Goal: Transaction & Acquisition: Book appointment/travel/reservation

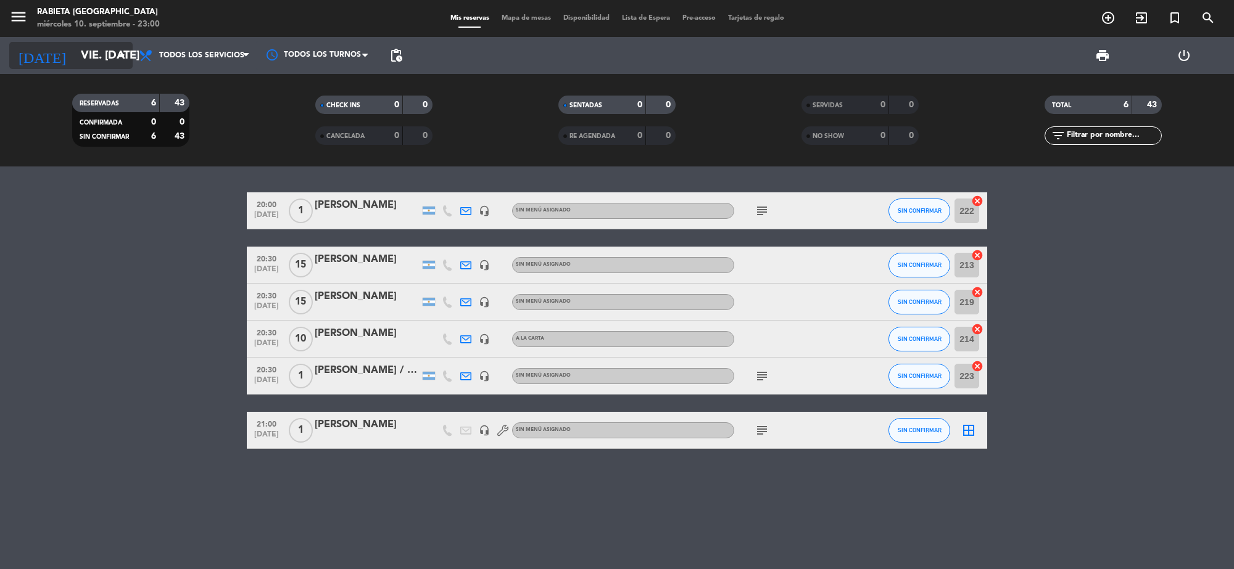
click at [81, 60] on input "vie. [DATE]" at bounding box center [148, 56] width 146 height 26
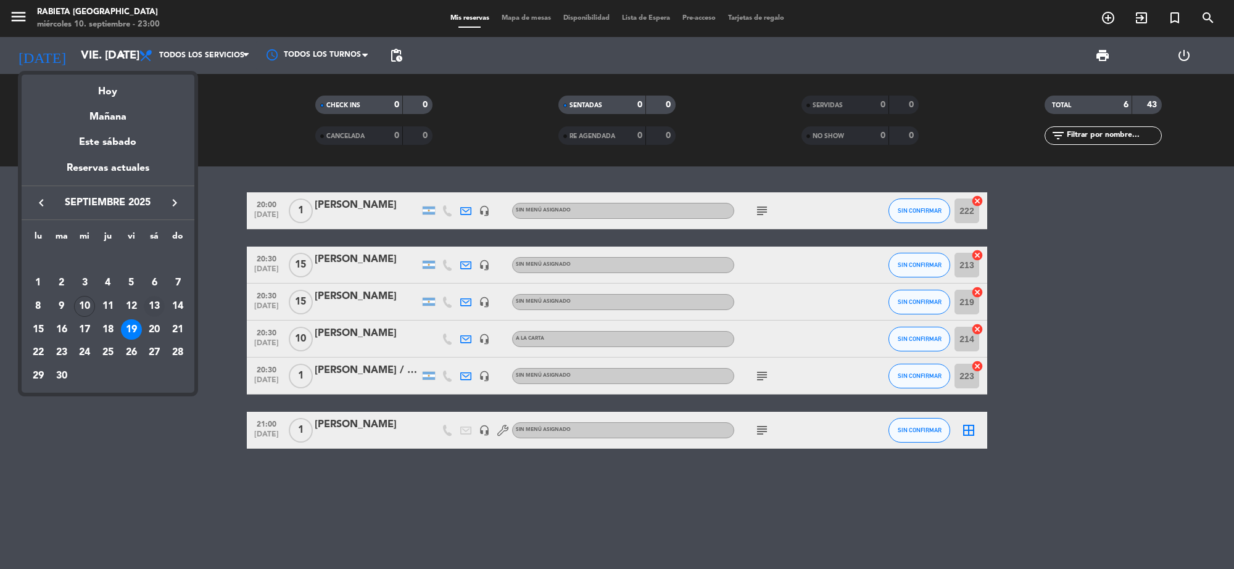
click at [157, 306] on div "13" at bounding box center [154, 306] width 21 height 21
type input "sáb. [DATE]"
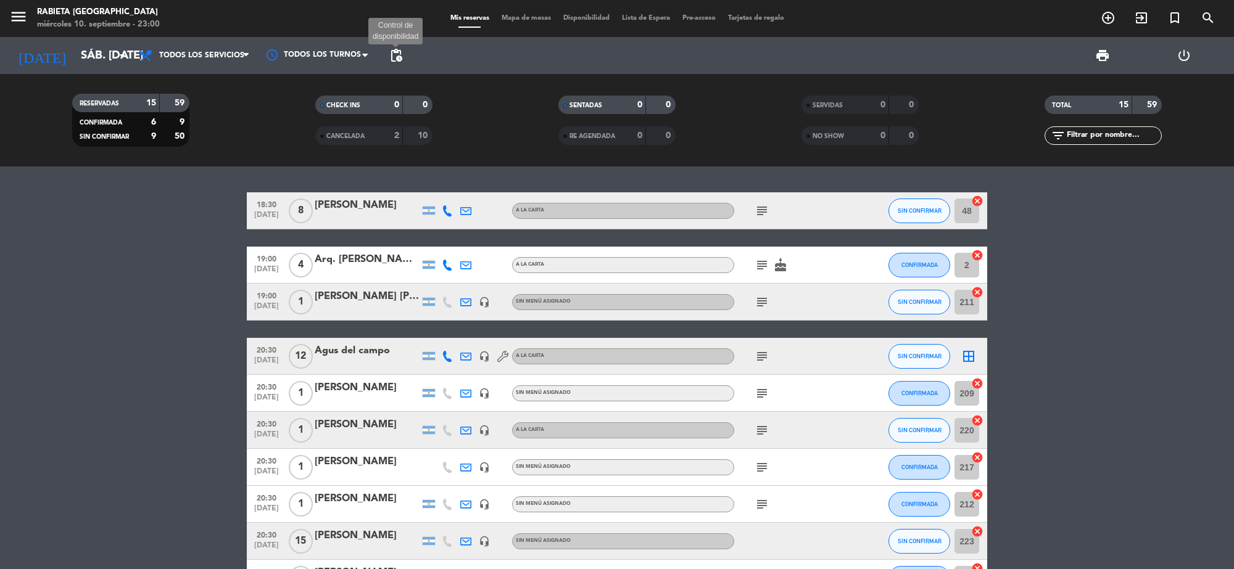
click at [396, 57] on span "pending_actions" at bounding box center [396, 55] width 15 height 15
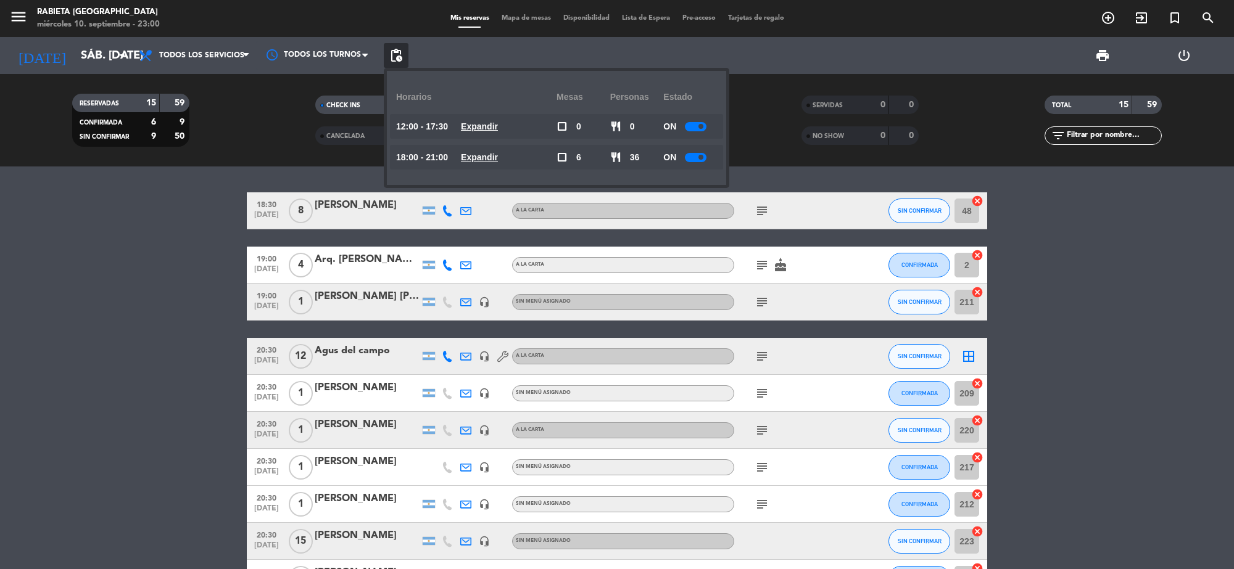
click at [696, 164] on div "ON" at bounding box center [690, 157] width 54 height 25
click at [696, 160] on div at bounding box center [696, 157] width 22 height 9
click at [704, 122] on div at bounding box center [696, 126] width 22 height 9
click at [96, 228] on bookings-row "18:30 [DATE] 8 [PERSON_NAME] A LA CARTA subject SIN CONFIRMAR 48 cancel 19:00 […" at bounding box center [617, 495] width 1234 height 607
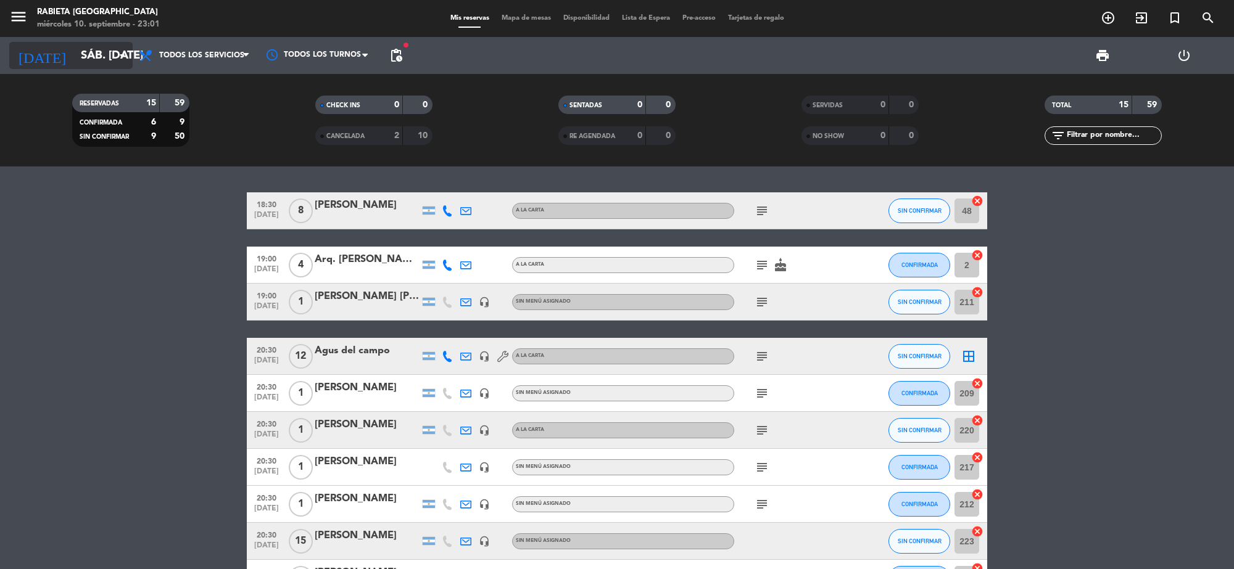
click at [94, 48] on input "sáb. [DATE]" at bounding box center [148, 56] width 146 height 26
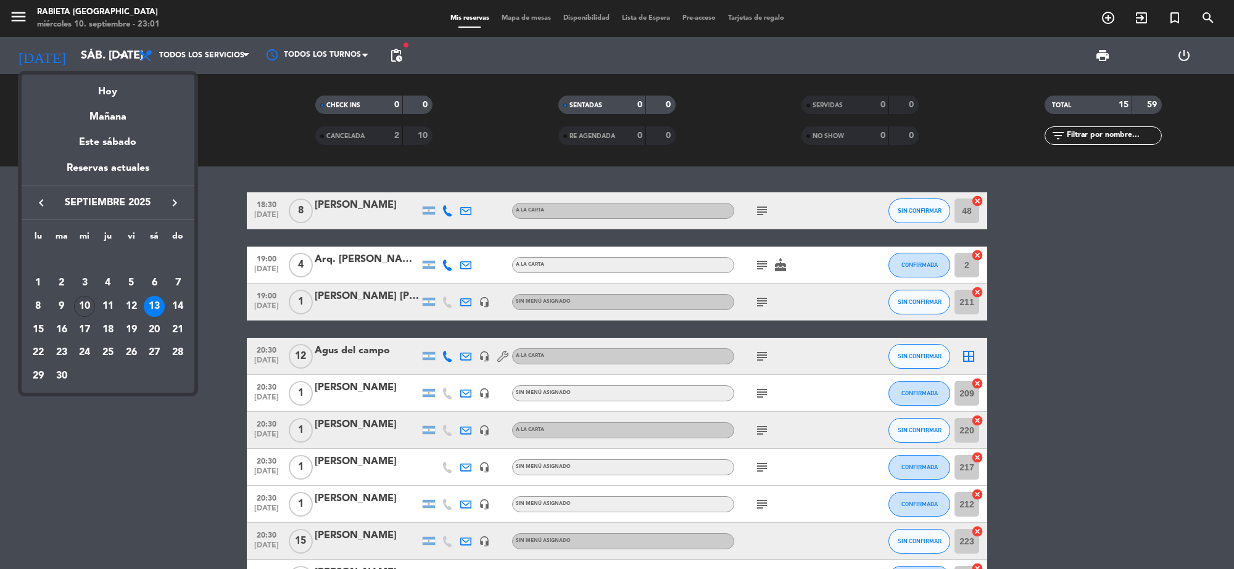
click at [1110, 20] on div at bounding box center [617, 284] width 1234 height 569
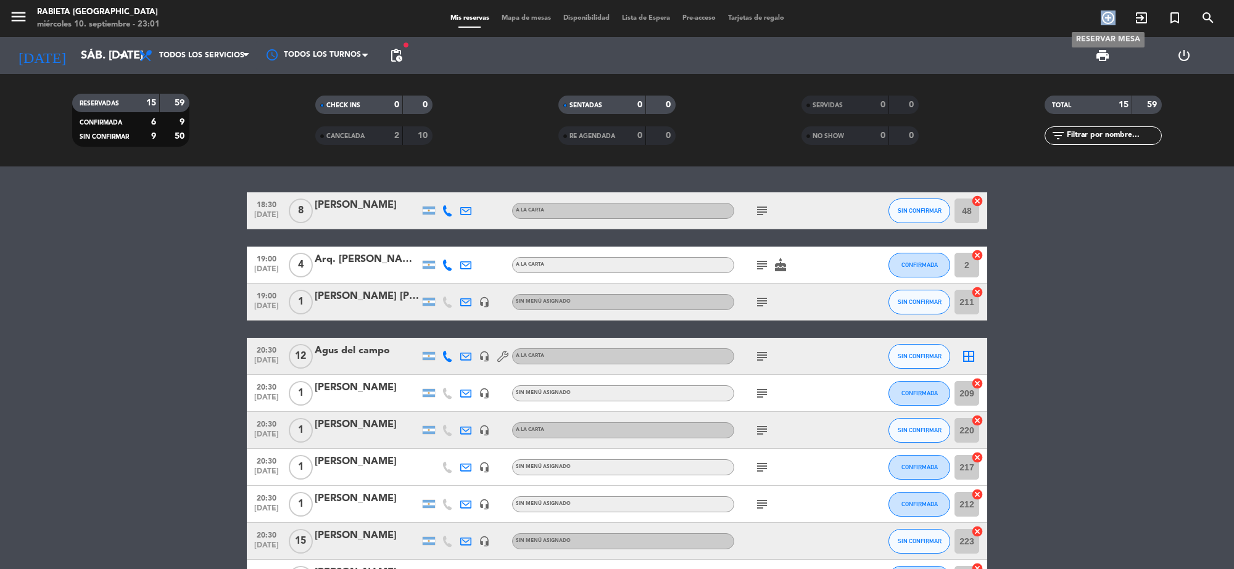
click at [1110, 20] on icon "add_circle_outline" at bounding box center [1108, 17] width 15 height 15
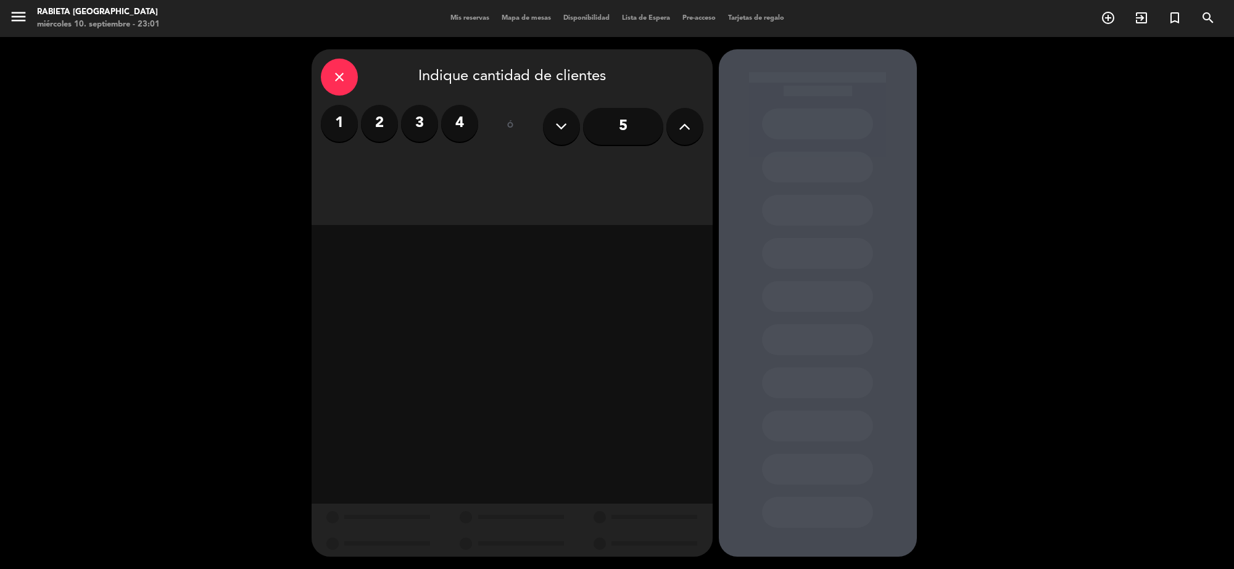
click at [688, 117] on icon at bounding box center [685, 126] width 12 height 19
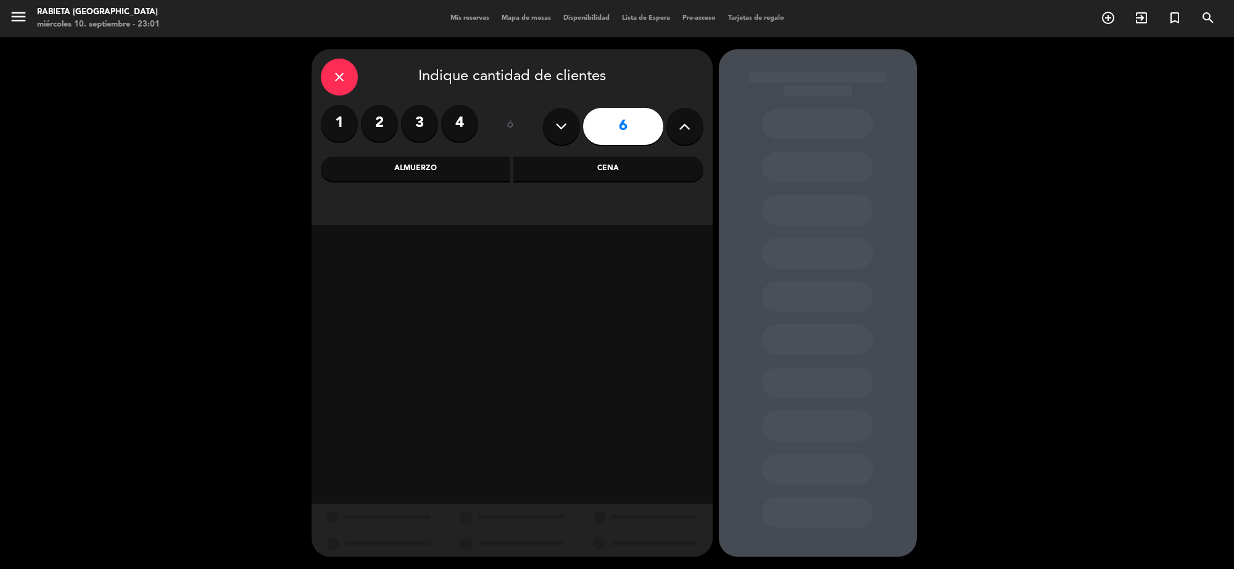
click at [688, 117] on icon at bounding box center [685, 126] width 12 height 19
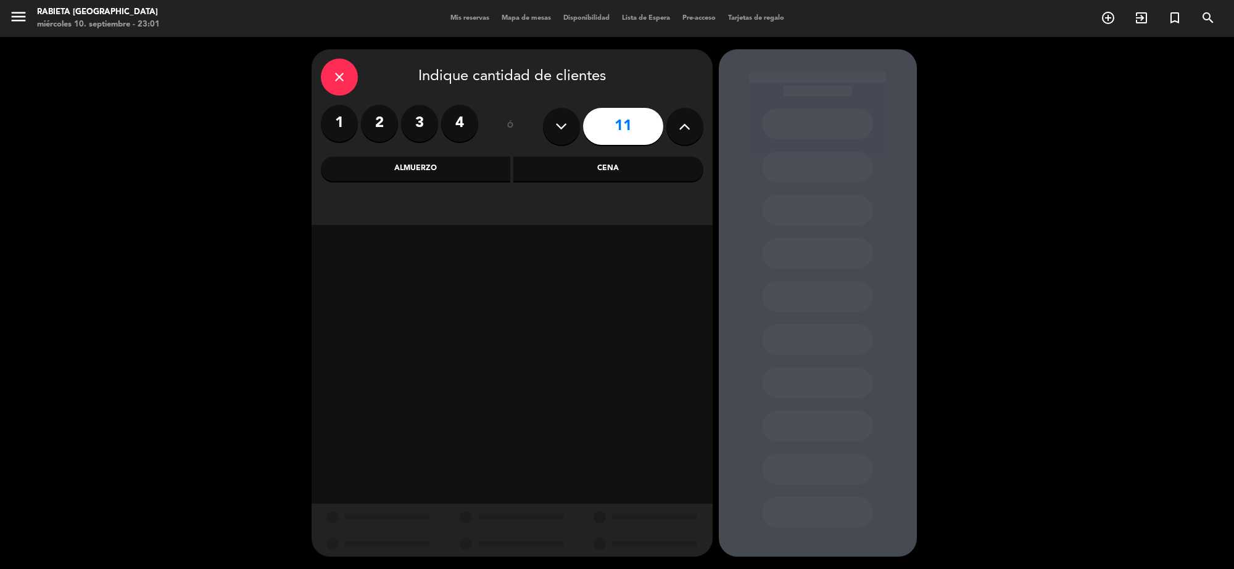
click at [688, 117] on icon at bounding box center [685, 126] width 12 height 19
click at [547, 122] on button at bounding box center [561, 126] width 37 height 37
type input "12"
click at [540, 178] on div "Cena" at bounding box center [608, 169] width 190 height 25
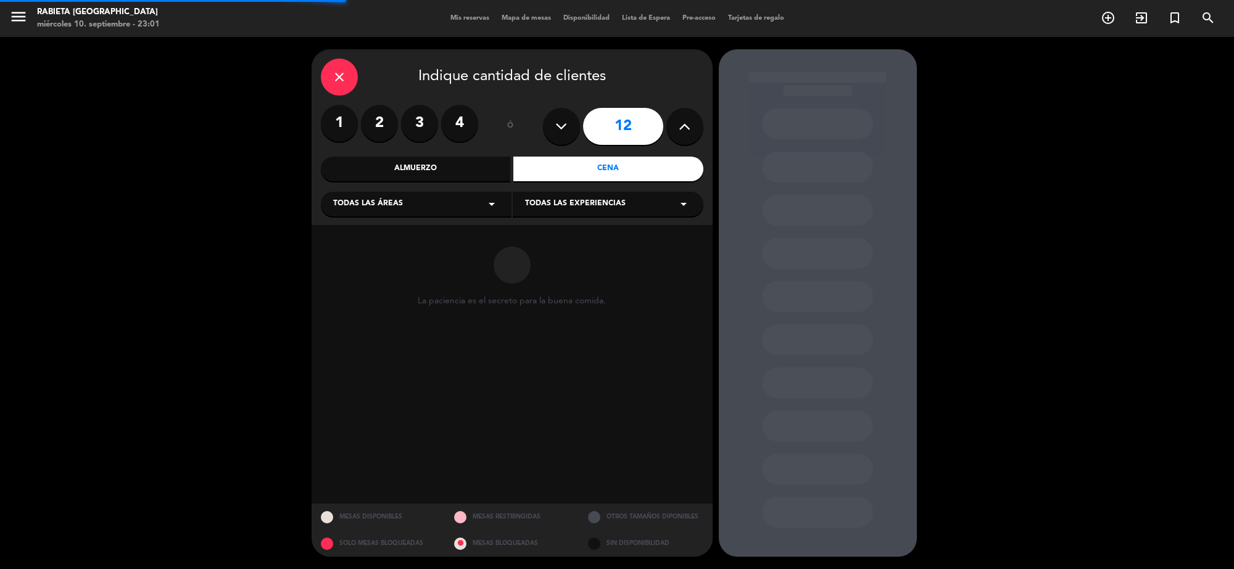
click at [466, 199] on div "Todas las áreas arrow_drop_down" at bounding box center [416, 204] width 191 height 25
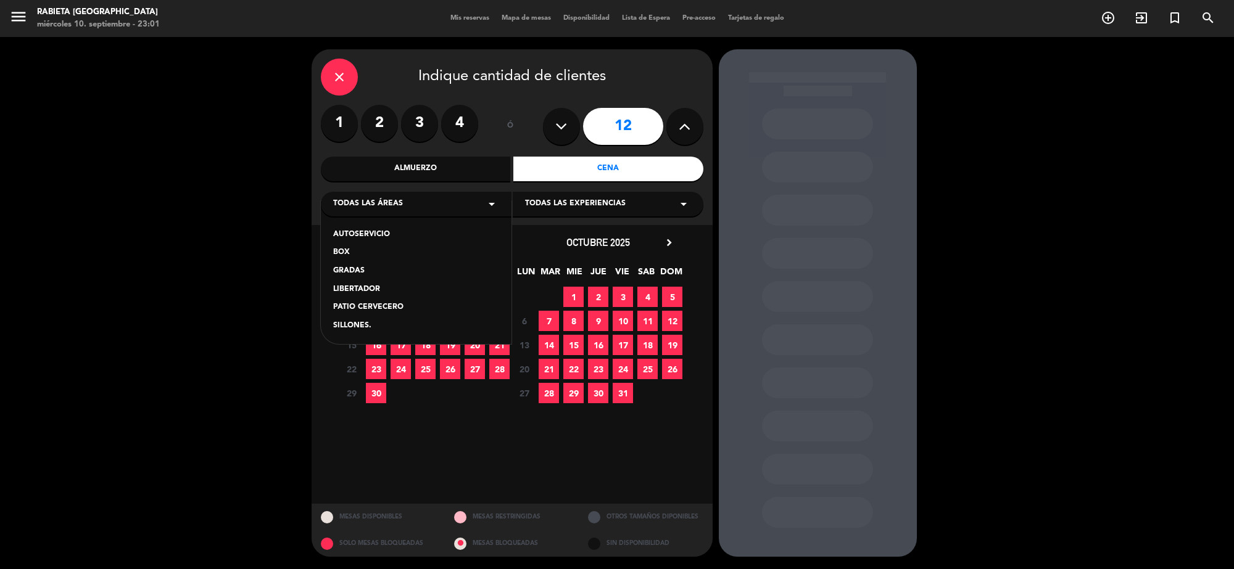
click at [439, 233] on div "AUTOSERVICIO" at bounding box center [416, 235] width 166 height 12
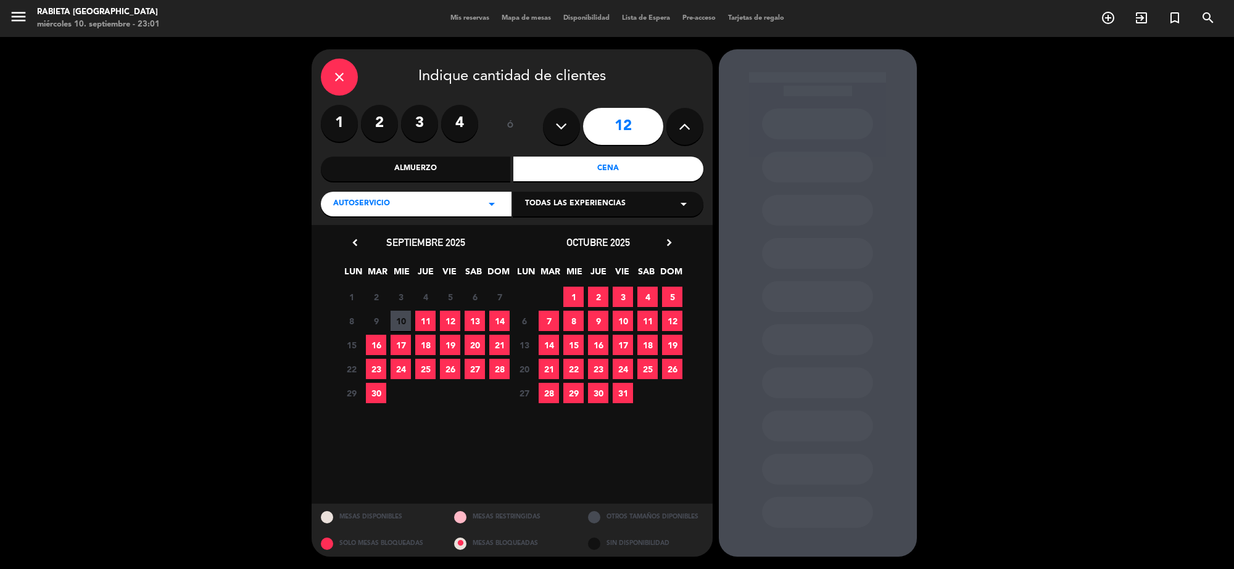
click at [429, 321] on span "11" at bounding box center [425, 321] width 20 height 20
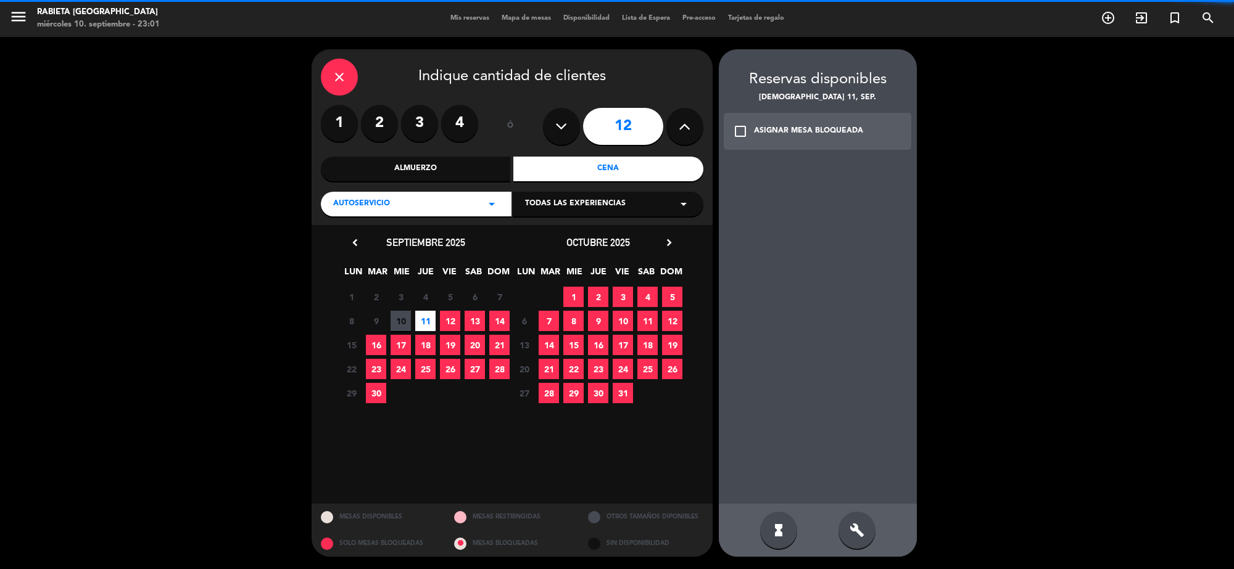
click at [780, 131] on div "ASIGNAR MESA BLOQUEADA" at bounding box center [808, 131] width 109 height 12
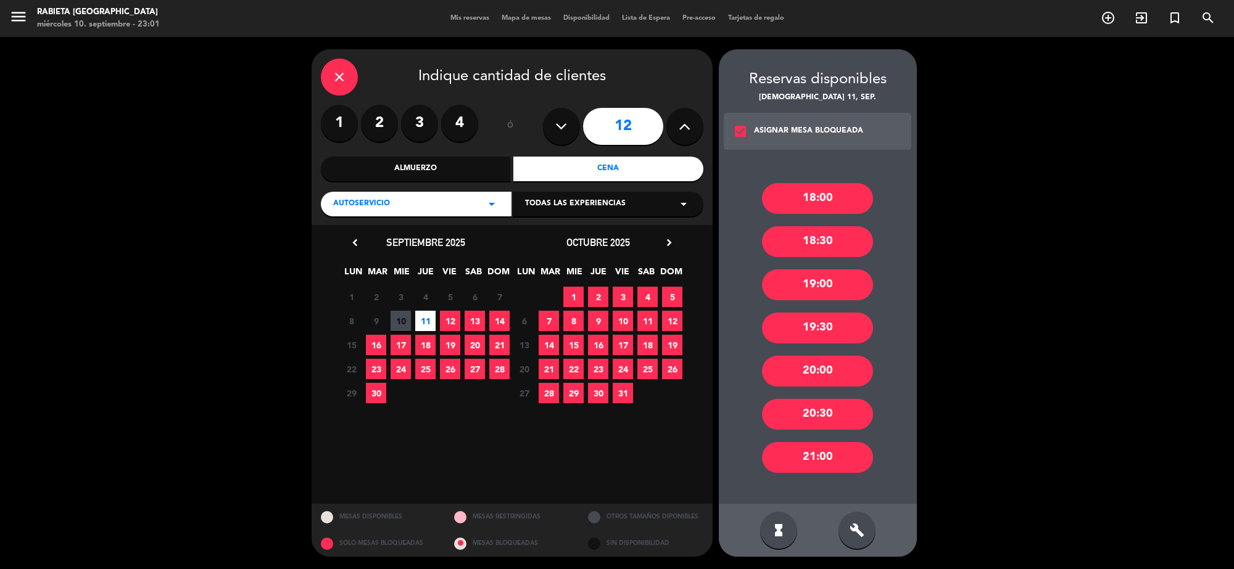
drag, startPoint x: 813, startPoint y: 284, endPoint x: 654, endPoint y: 284, distance: 159.2
click at [806, 284] on div "19:00" at bounding box center [817, 285] width 111 height 31
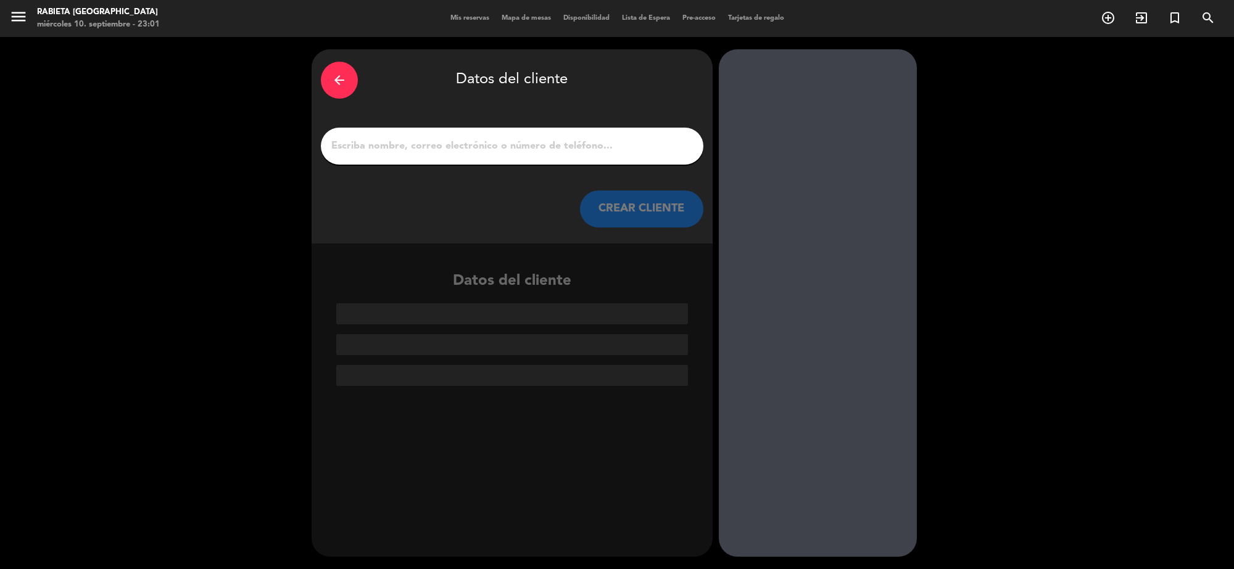
click at [583, 153] on input "1" at bounding box center [512, 146] width 364 height 17
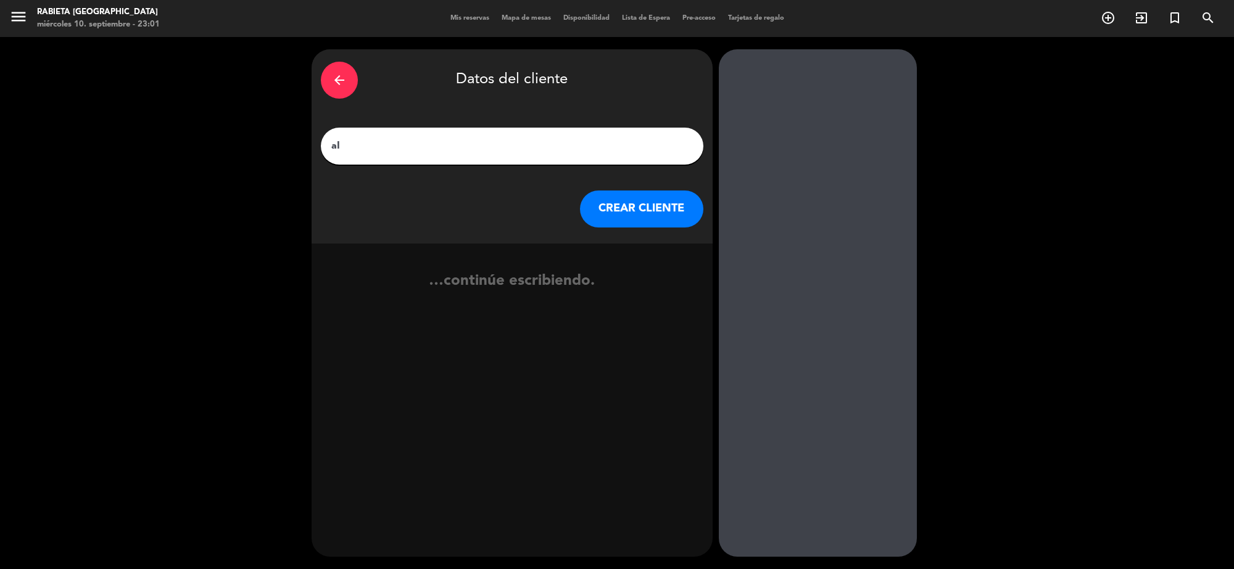
type input "a"
type input "[PERSON_NAME]"
click at [642, 217] on button "CREAR CLIENTE" at bounding box center [641, 209] width 123 height 37
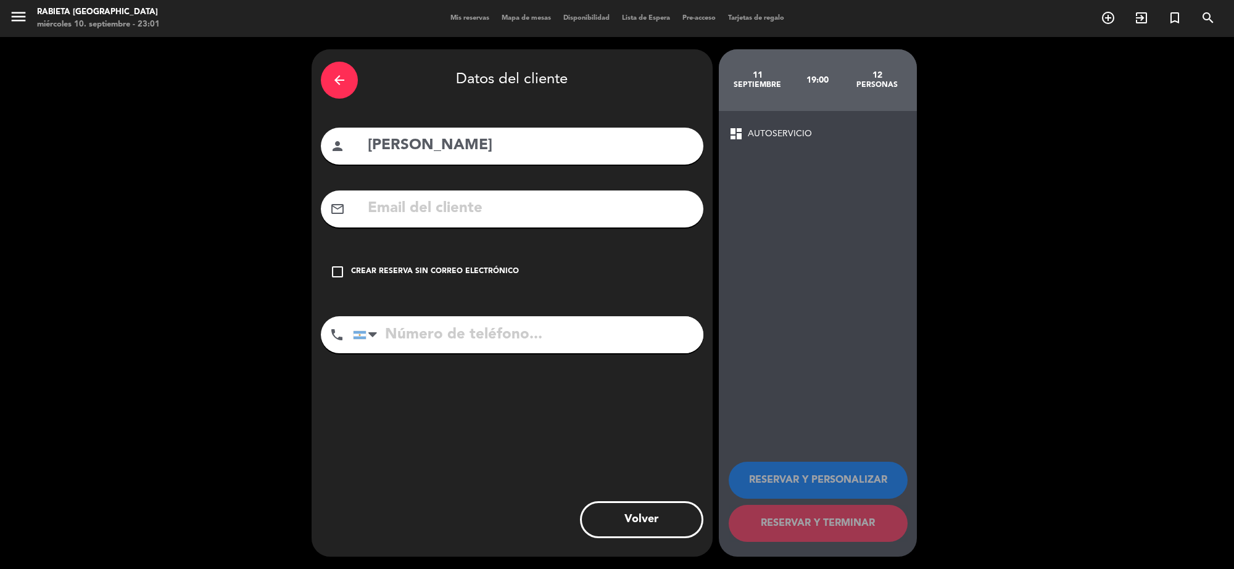
click at [593, 210] on input "text" at bounding box center [530, 208] width 328 height 25
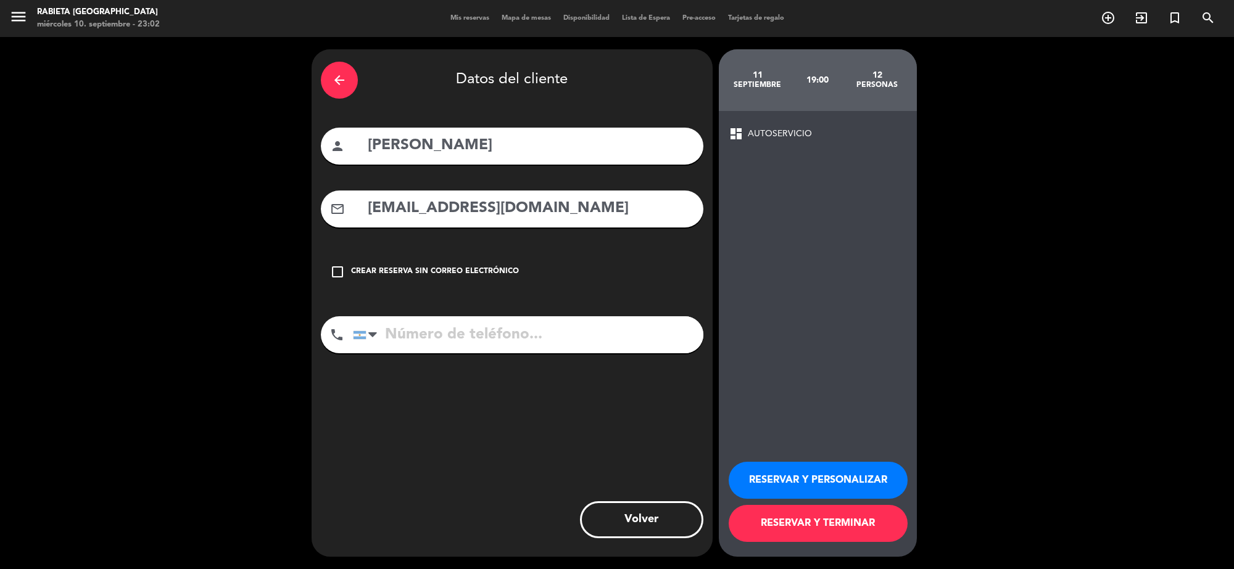
type input "[EMAIL_ADDRESS][DOMAIN_NAME]"
click at [795, 472] on button "RESERVAR Y PERSONALIZAR" at bounding box center [818, 480] width 179 height 37
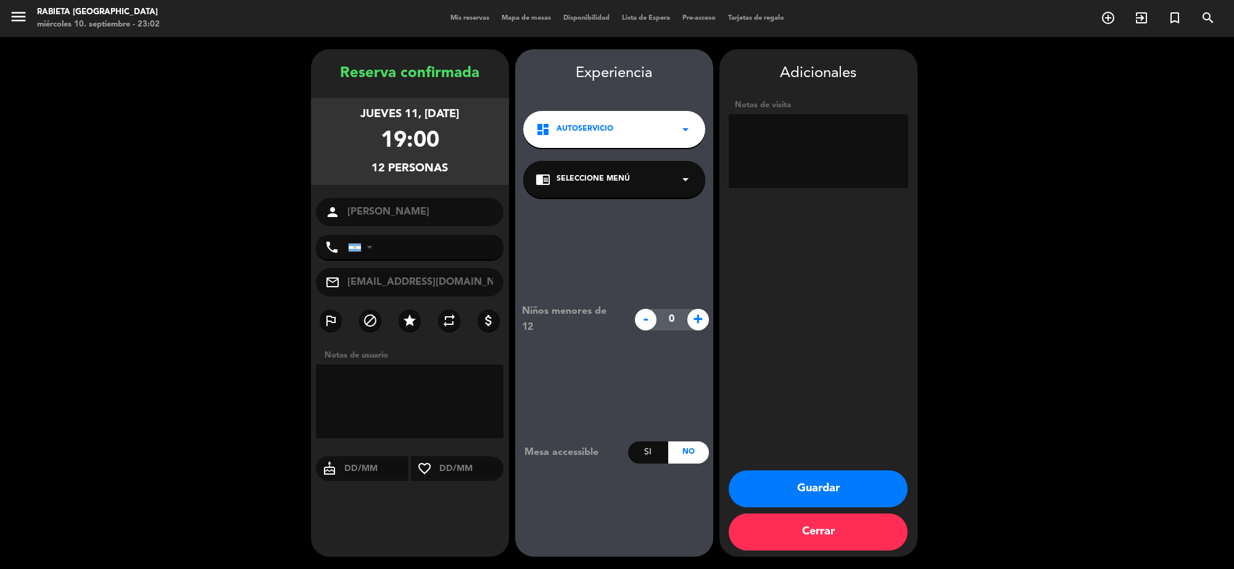
click at [839, 485] on button "Guardar" at bounding box center [818, 489] width 179 height 37
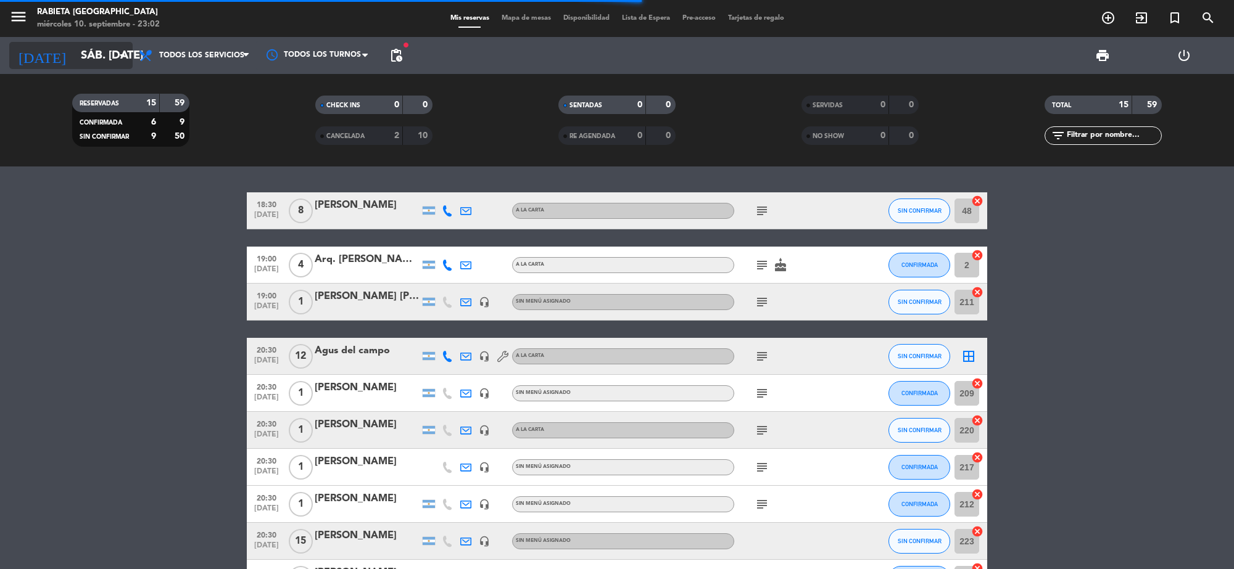
click at [81, 53] on input "sáb. [DATE]" at bounding box center [148, 56] width 146 height 26
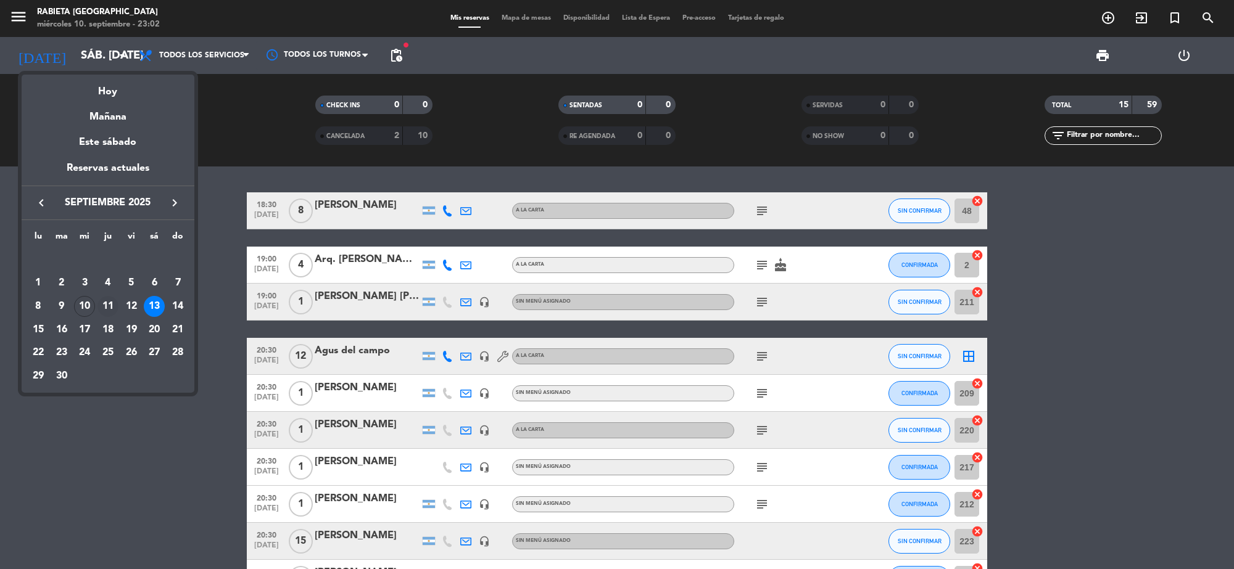
click at [103, 300] on div "11" at bounding box center [107, 306] width 21 height 21
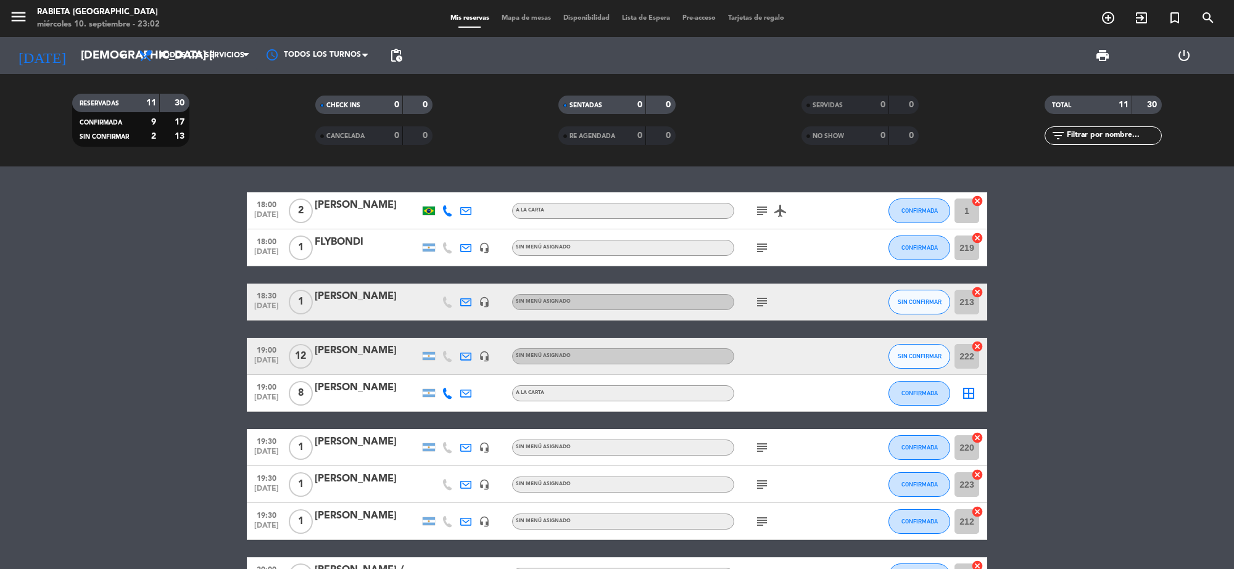
scroll to position [178, 0]
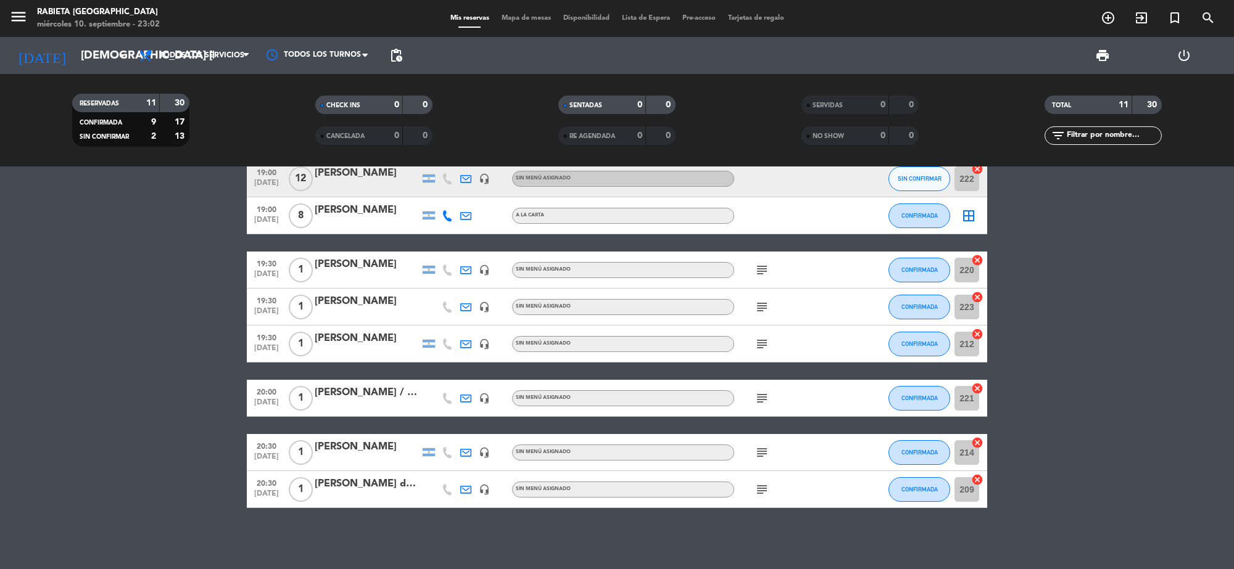
click at [99, 33] on div "menu Rabieta [GEOGRAPHIC_DATA] miércoles 10. septiembre - 23:02 Mis reservas Ma…" at bounding box center [617, 18] width 1234 height 37
click at [94, 46] on input "[DEMOGRAPHIC_DATA] [DATE]" at bounding box center [148, 56] width 146 height 26
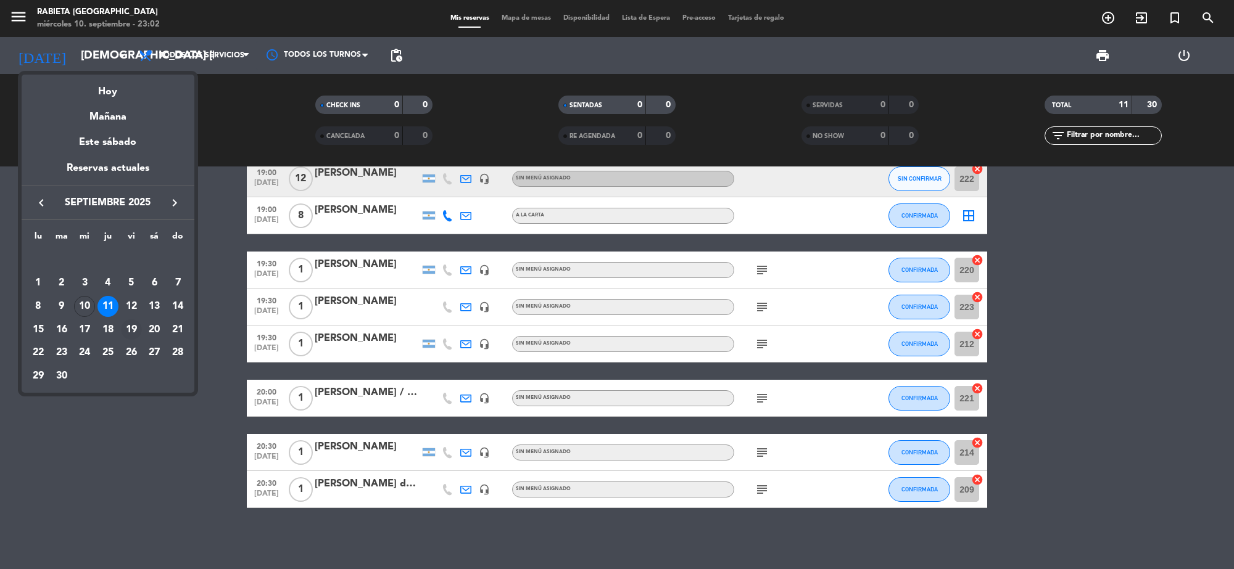
click at [128, 333] on div "19" at bounding box center [131, 330] width 21 height 21
type input "vie. [DATE]"
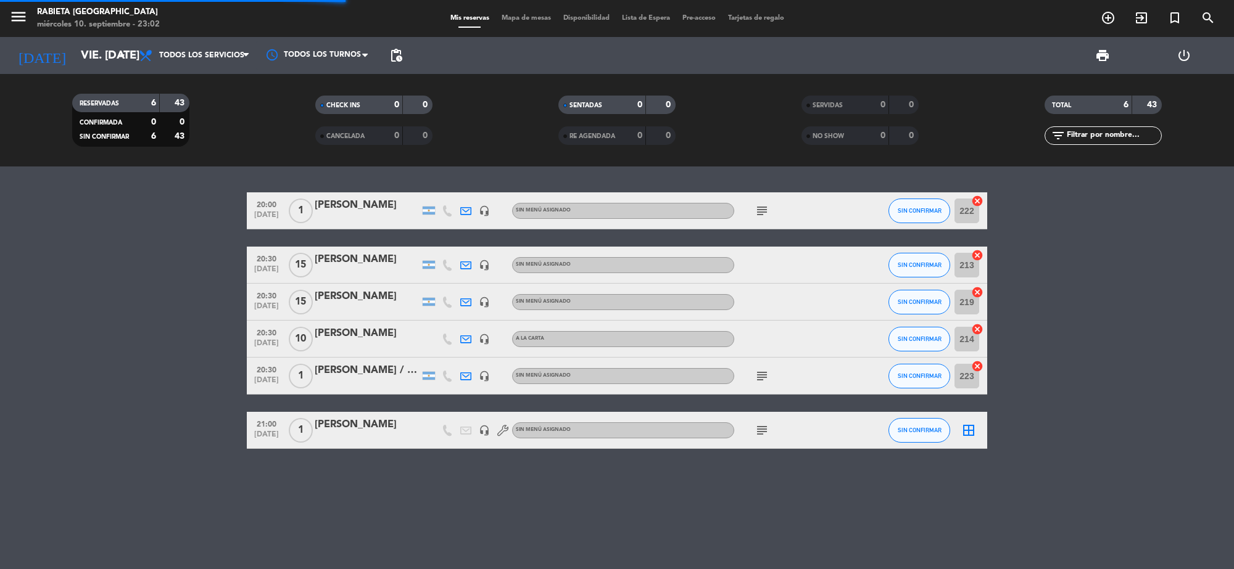
scroll to position [0, 0]
click at [1102, 17] on icon "add_circle_outline" at bounding box center [1108, 17] width 15 height 15
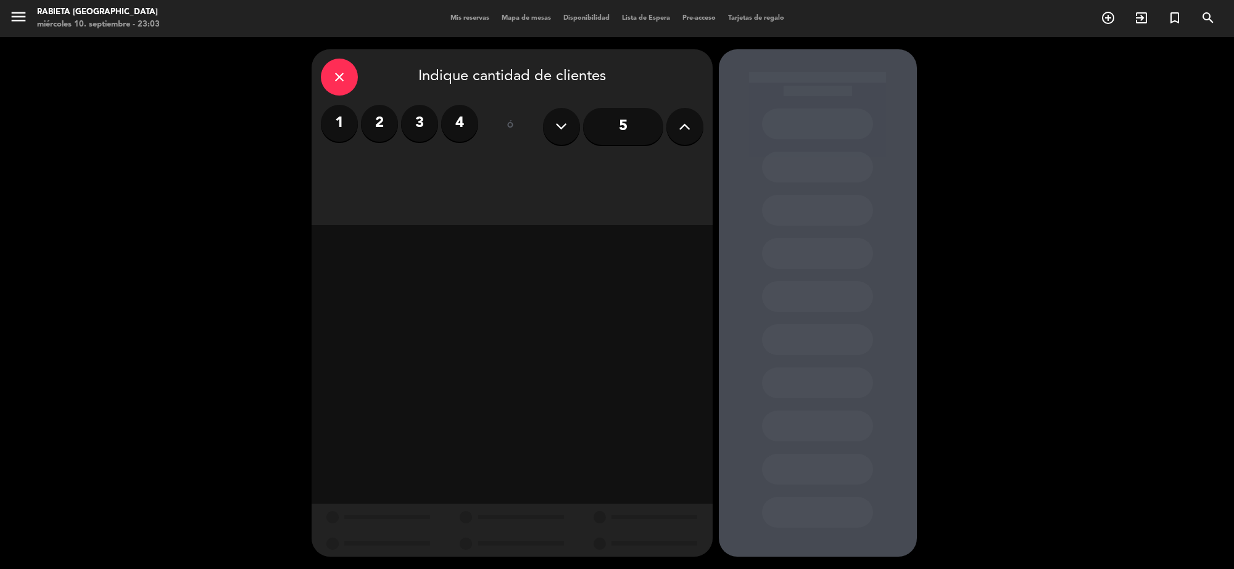
click at [331, 126] on label "1" at bounding box center [339, 123] width 37 height 37
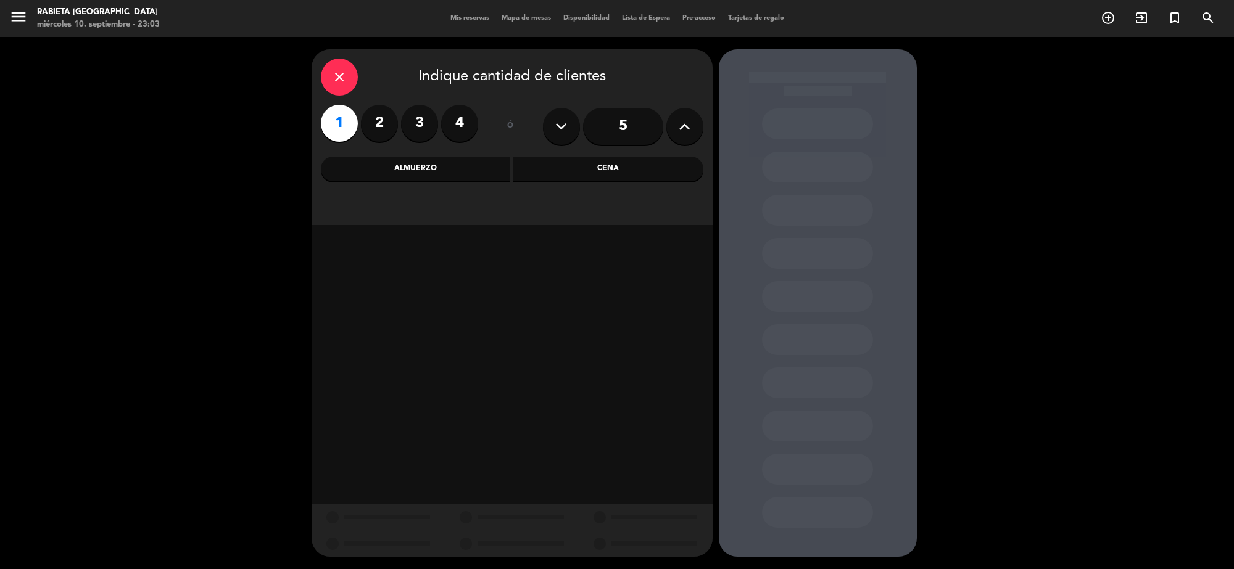
drag, startPoint x: 589, startPoint y: 183, endPoint x: 597, endPoint y: 164, distance: 20.2
click at [589, 180] on div "close Indique cantidad de clientes 1 2 3 4 ó 5 Almuerzo Cena" at bounding box center [512, 137] width 401 height 176
click at [603, 168] on div "Cena" at bounding box center [608, 169] width 190 height 25
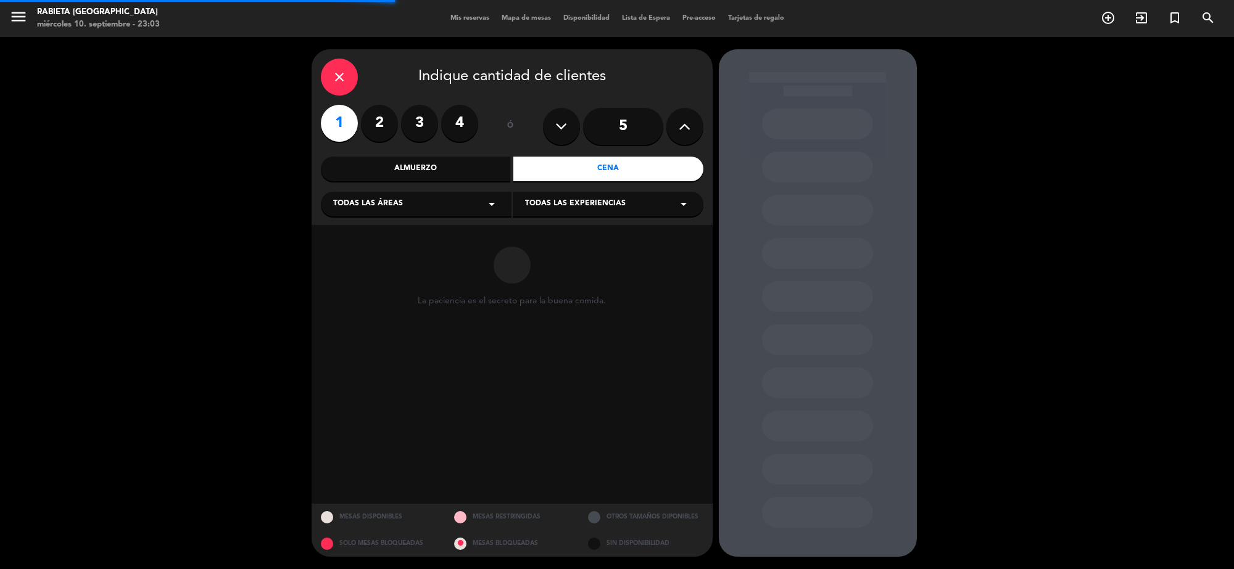
click at [446, 196] on div "Todas las áreas arrow_drop_down" at bounding box center [416, 204] width 191 height 25
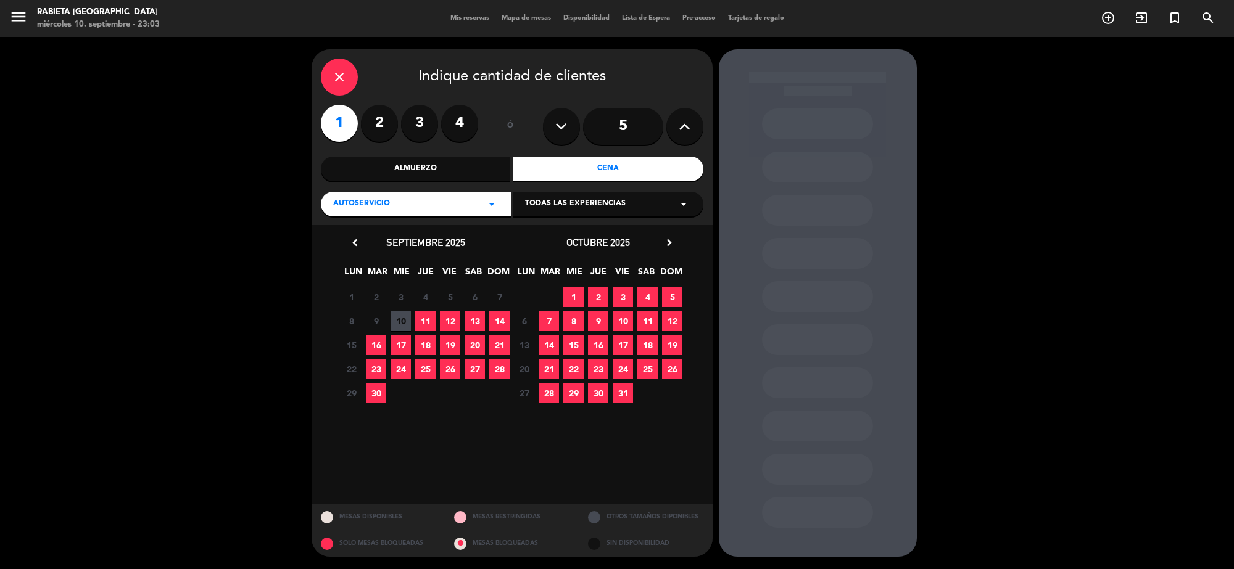
click at [456, 340] on span "19" at bounding box center [450, 345] width 20 height 20
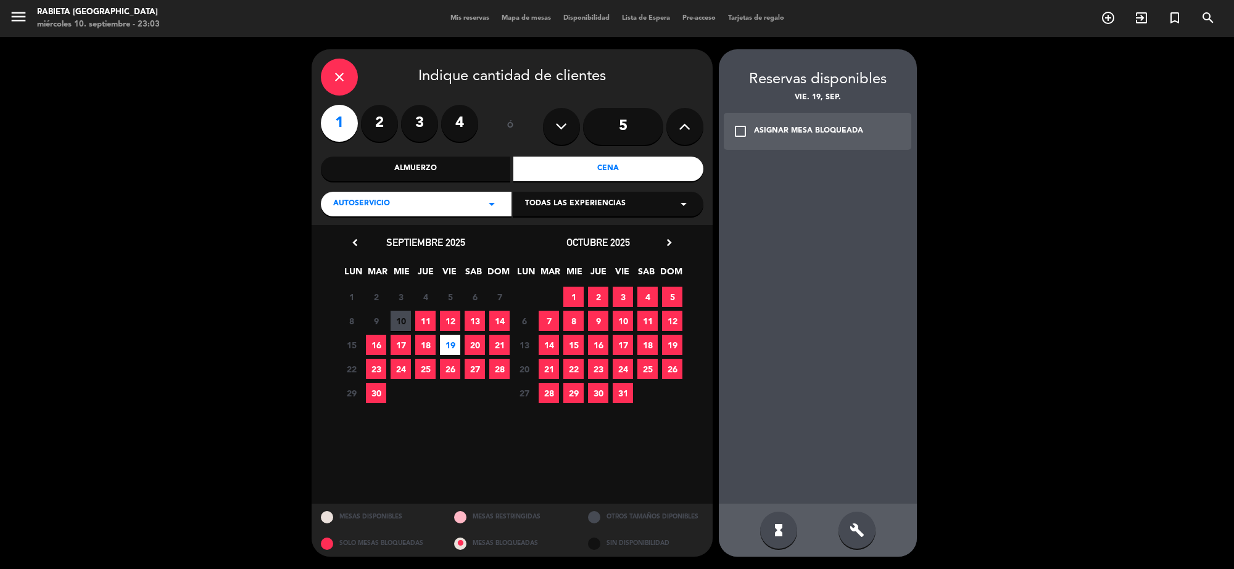
click at [821, 133] on div "ASIGNAR MESA BLOQUEADA" at bounding box center [808, 131] width 109 height 12
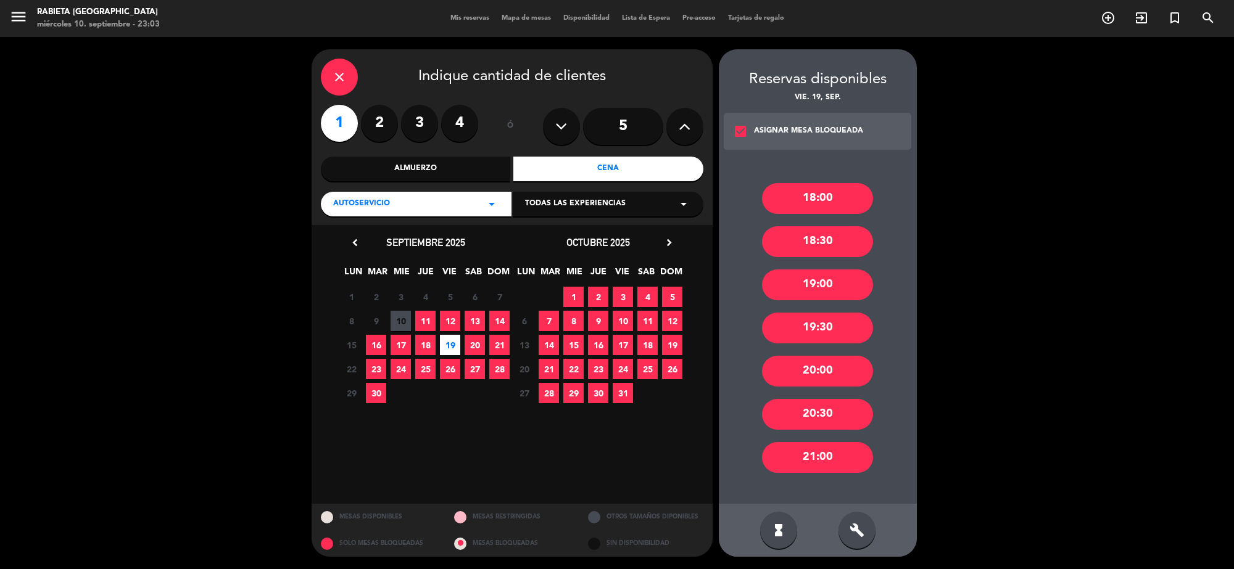
click at [780, 408] on div "20:30" at bounding box center [817, 414] width 111 height 31
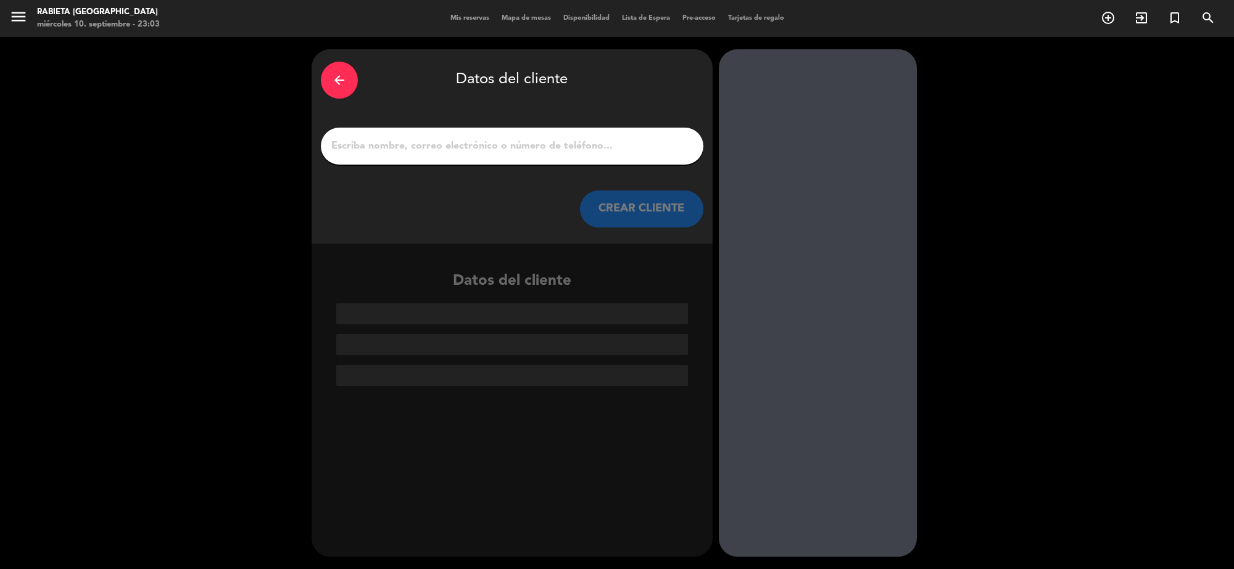
click at [608, 141] on input "1" at bounding box center [512, 146] width 364 height 17
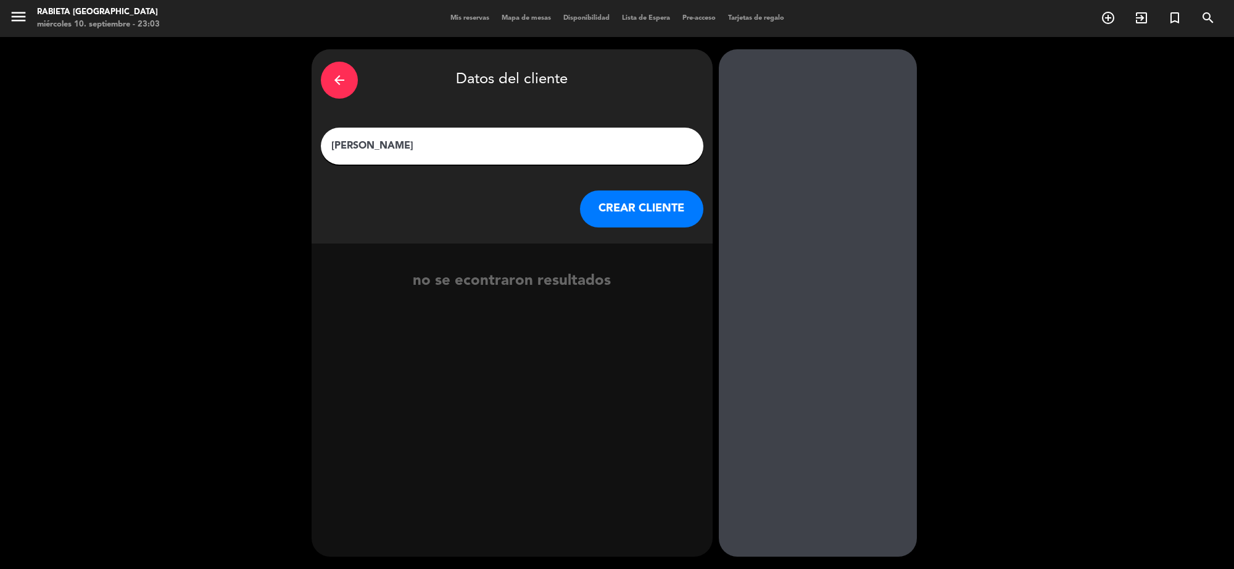
type input "[PERSON_NAME]"
click at [634, 199] on button "CREAR CLIENTE" at bounding box center [641, 209] width 123 height 37
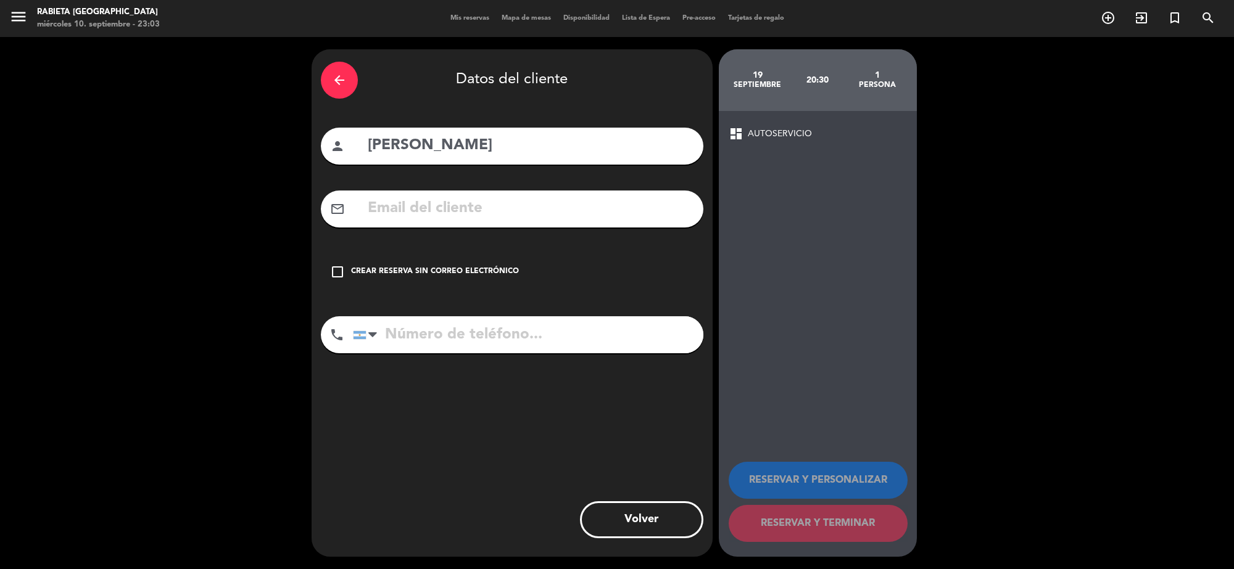
click at [571, 217] on input "text" at bounding box center [530, 208] width 328 height 25
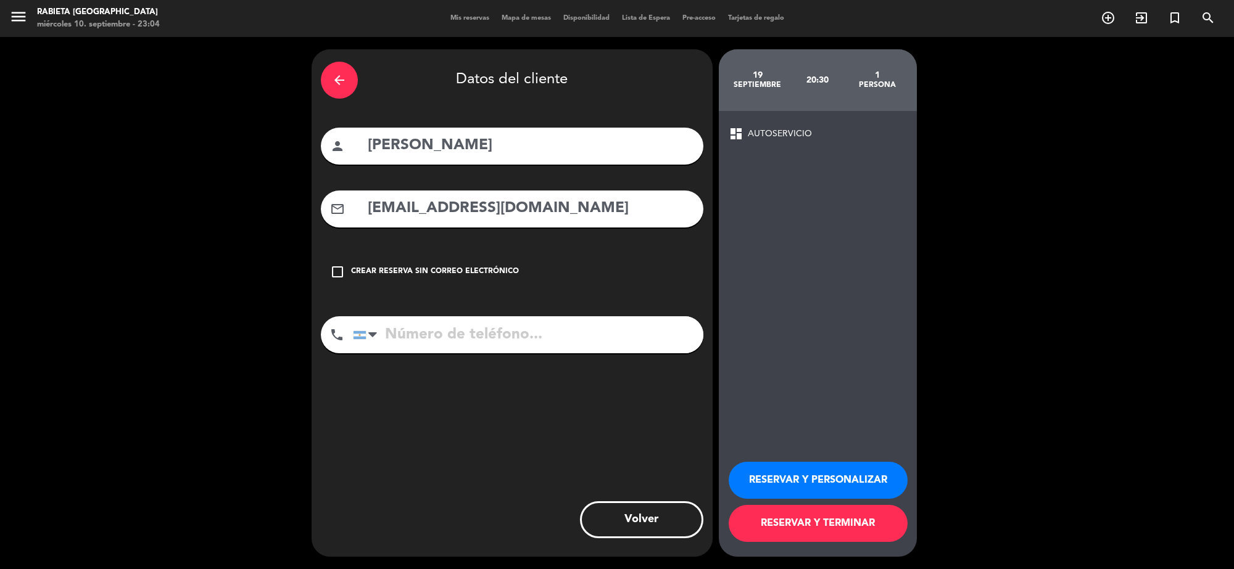
type input "[EMAIL_ADDRESS][DOMAIN_NAME]"
click at [816, 471] on button "RESERVAR Y PERSONALIZAR" at bounding box center [818, 480] width 179 height 37
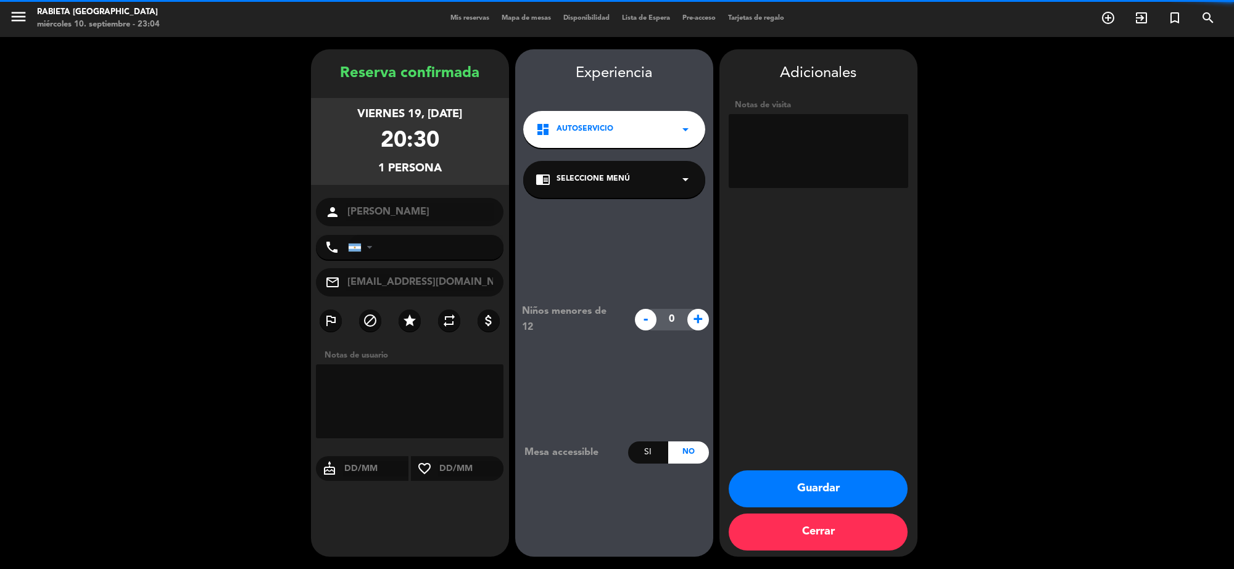
click at [824, 146] on textarea at bounding box center [819, 151] width 180 height 74
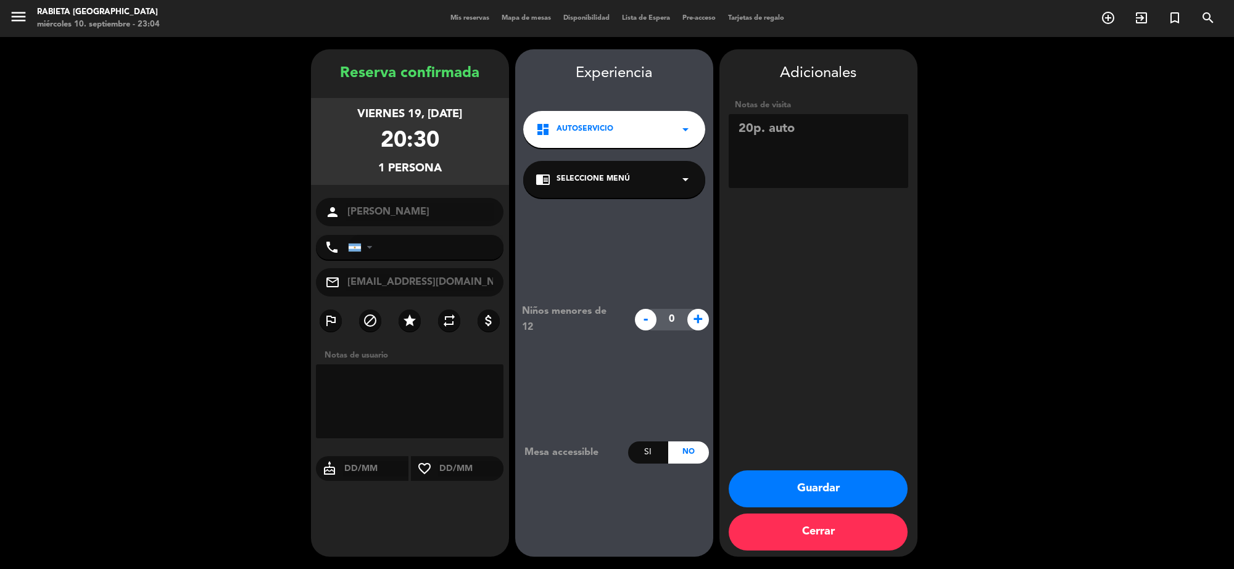
type textarea "20p. auto"
click at [799, 489] on button "Guardar" at bounding box center [818, 489] width 179 height 37
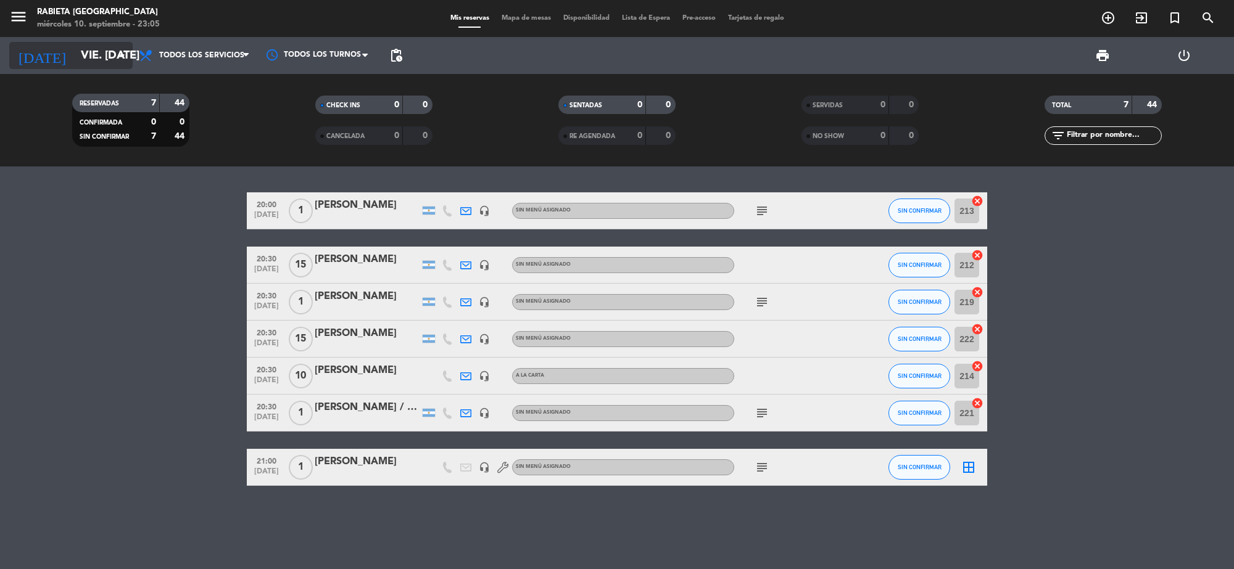
click at [108, 64] on input "vie. [DATE]" at bounding box center [148, 56] width 146 height 26
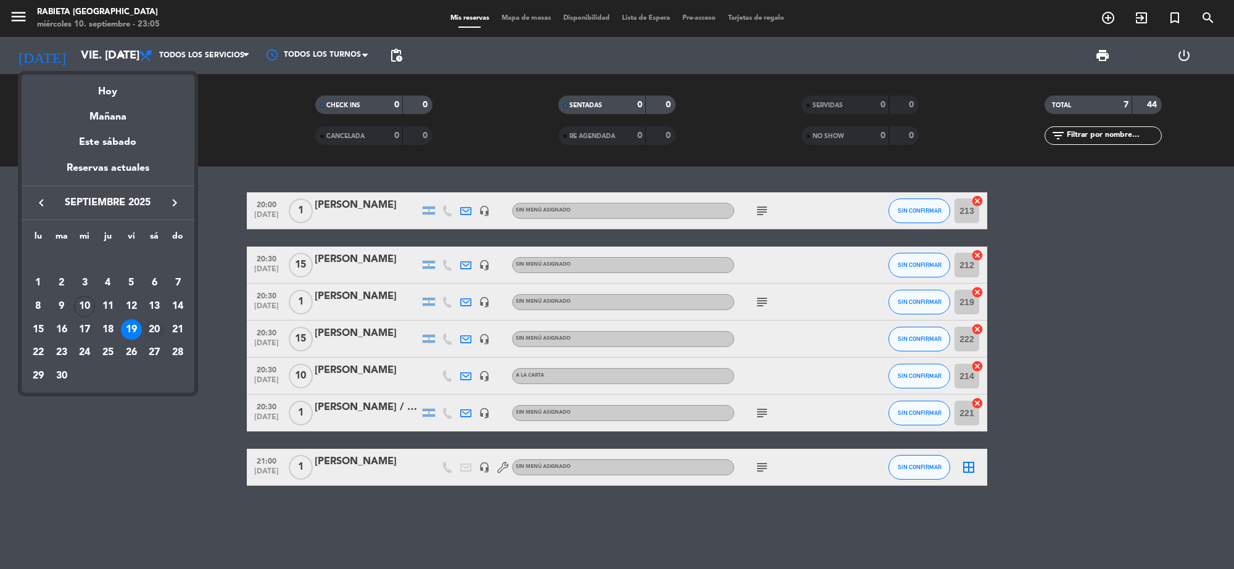
click at [152, 322] on div "20" at bounding box center [154, 330] width 21 height 21
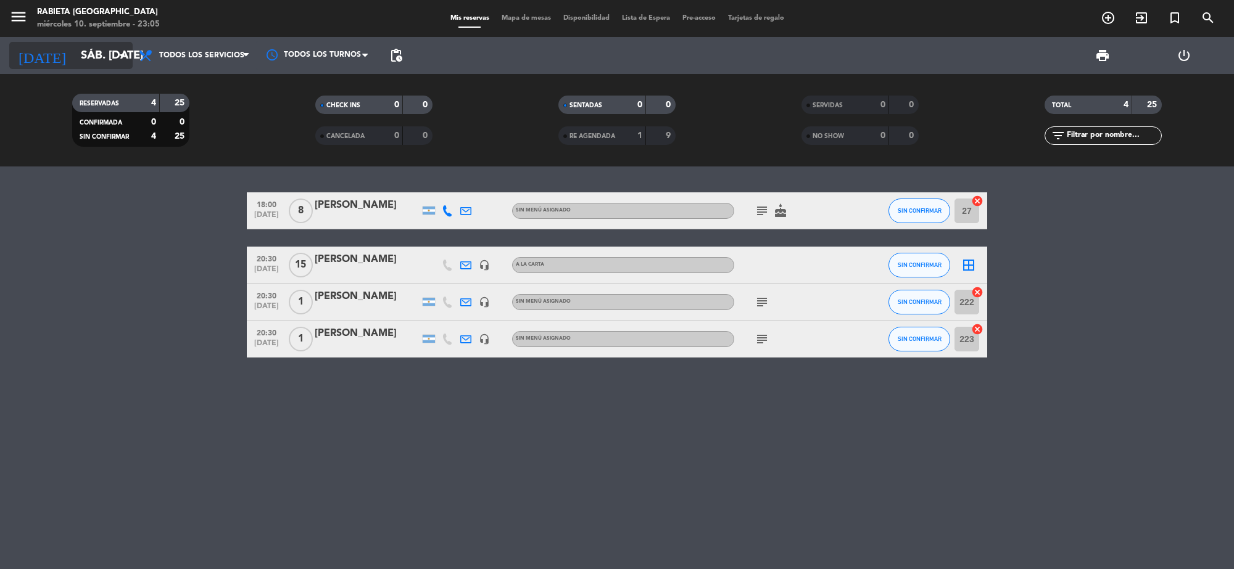
click at [118, 49] on icon "arrow_drop_down" at bounding box center [122, 55] width 15 height 15
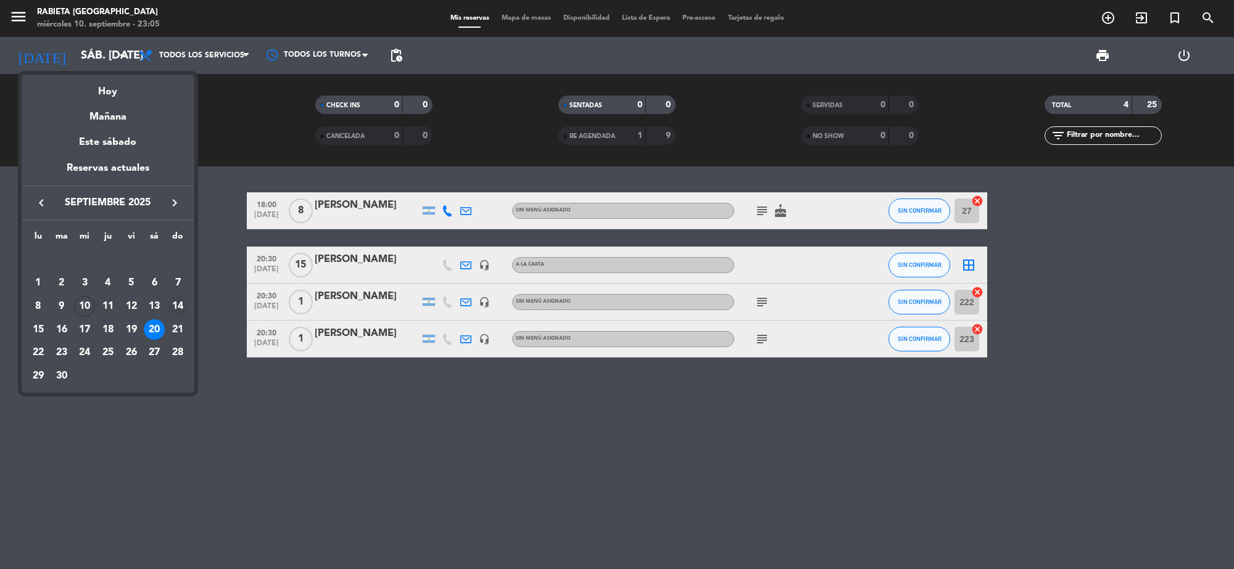
click at [166, 300] on td "14" at bounding box center [177, 306] width 23 height 23
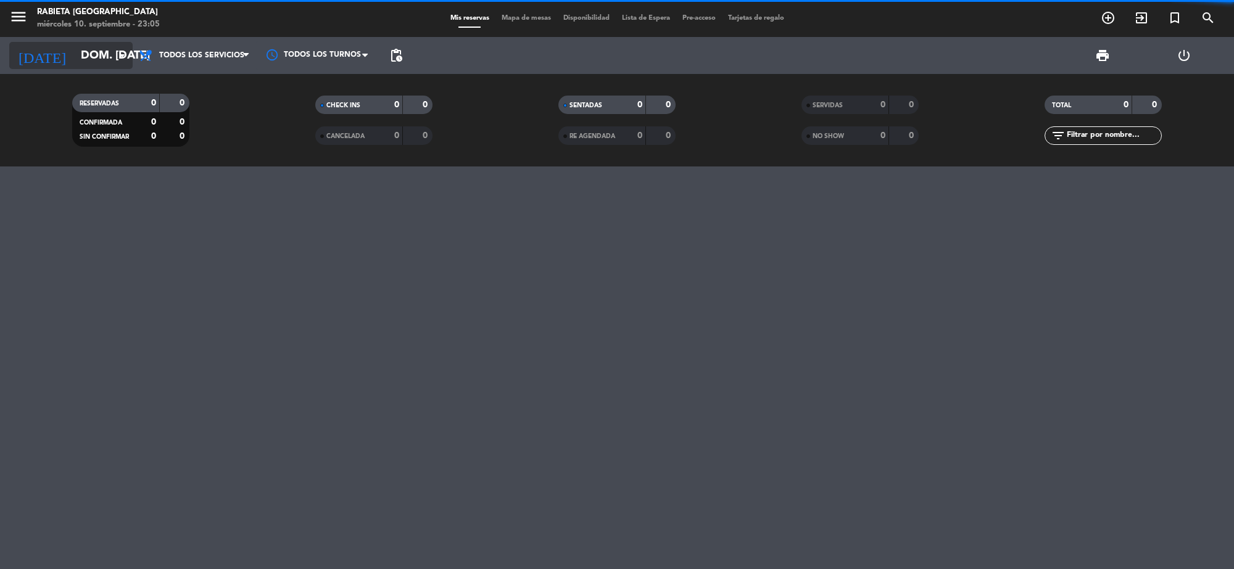
click at [97, 54] on input "dom. [DATE]" at bounding box center [148, 56] width 146 height 26
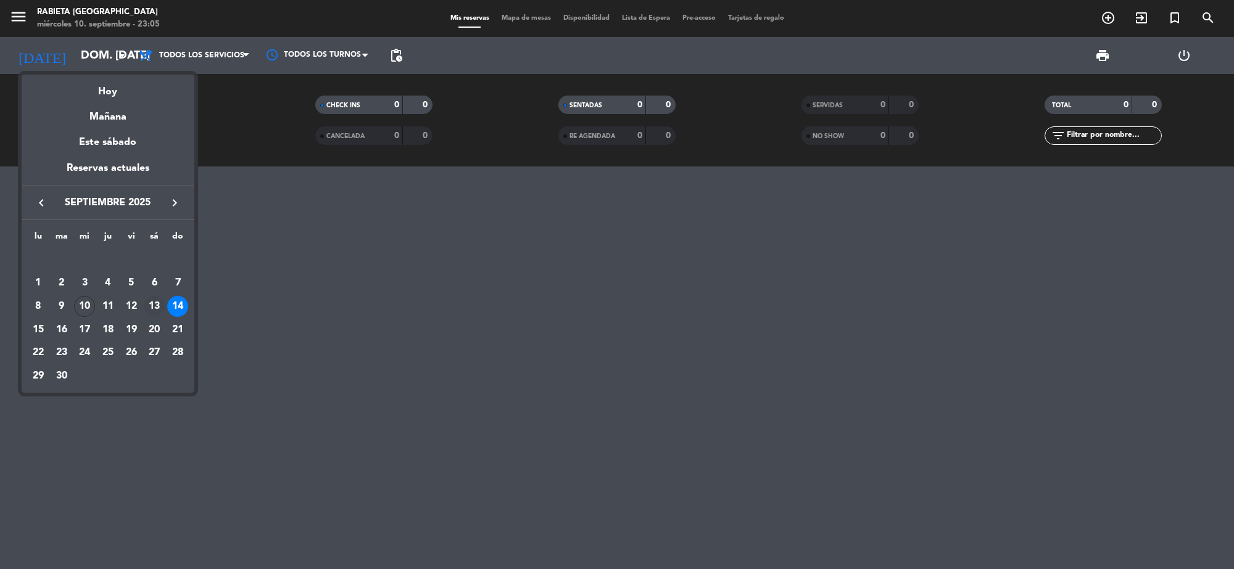
click at [159, 310] on div "13" at bounding box center [154, 306] width 21 height 21
type input "sáb. [DATE]"
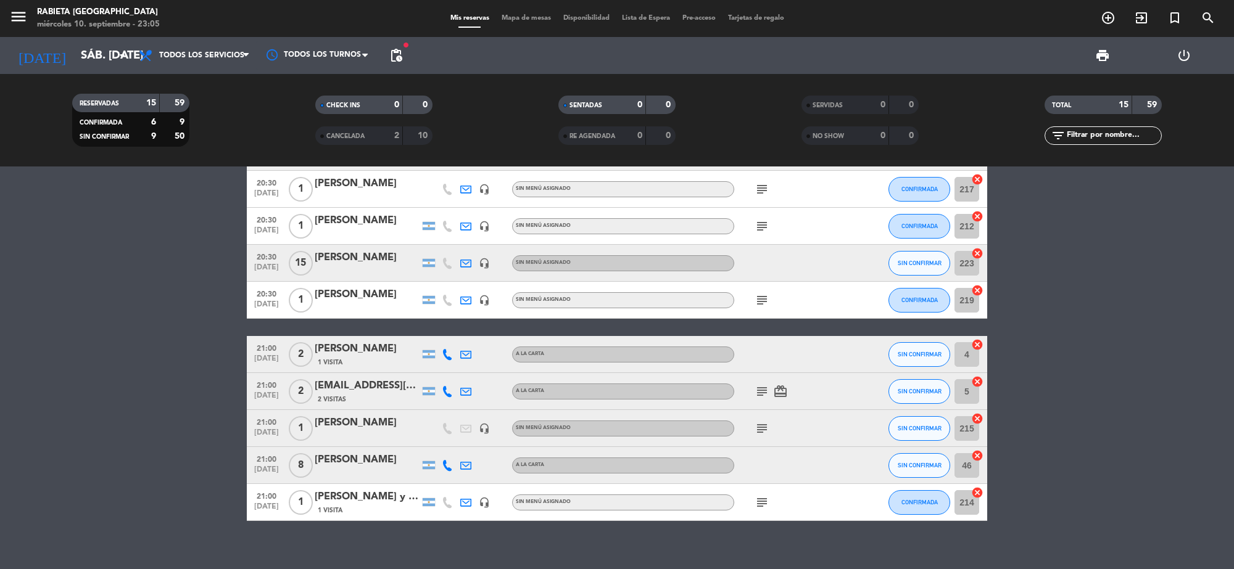
scroll to position [291, 0]
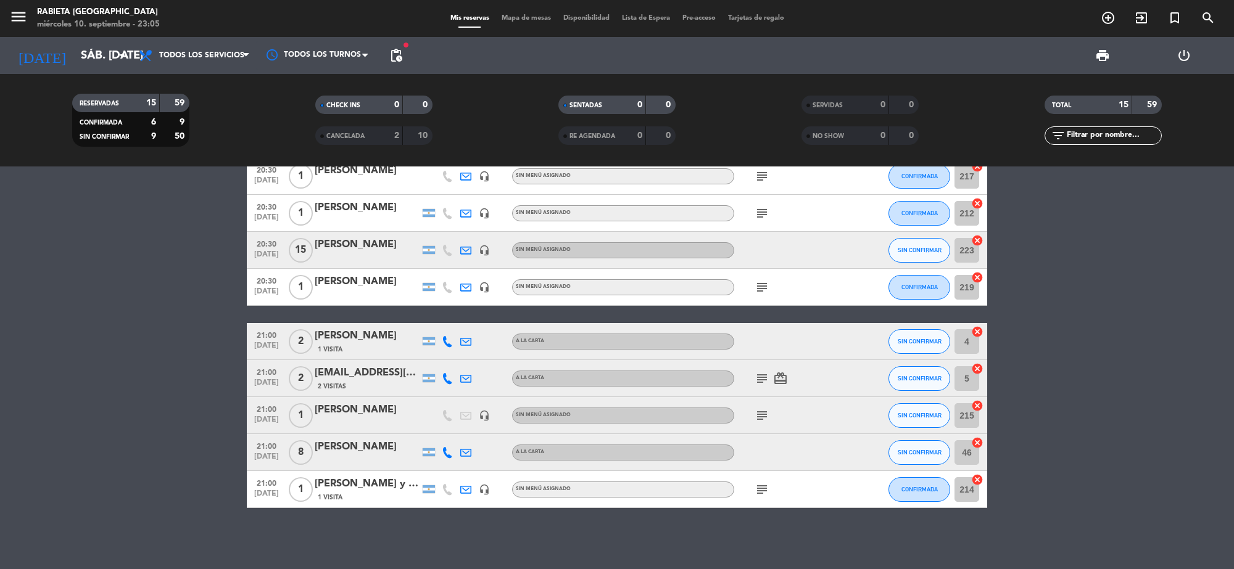
click at [760, 411] on icon "subject" at bounding box center [761, 415] width 15 height 15
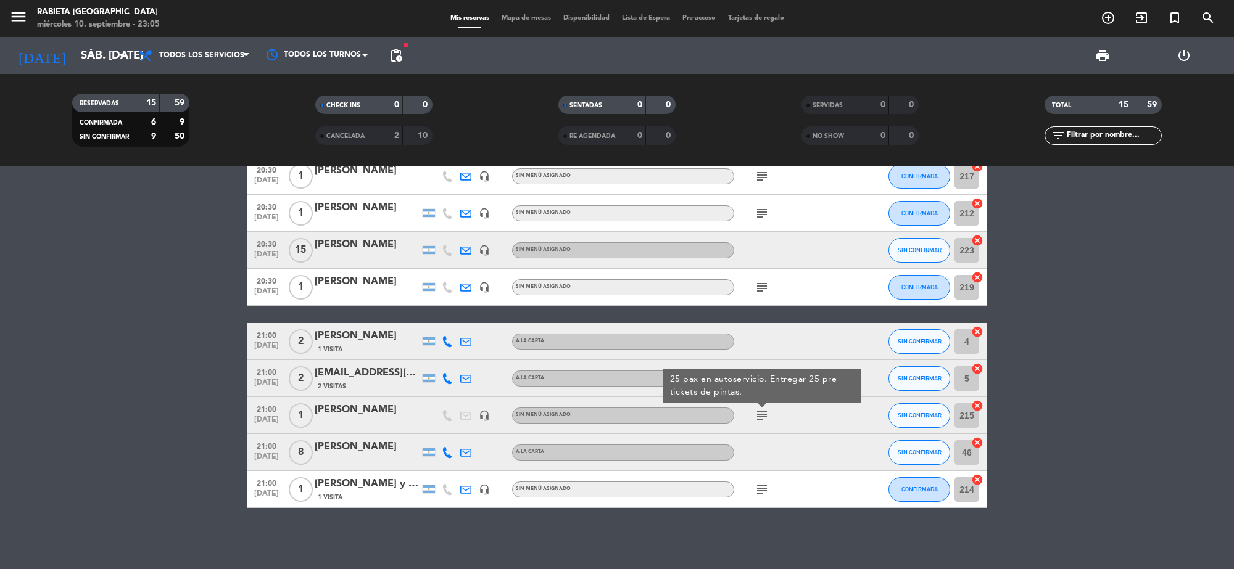
click at [760, 411] on icon "subject" at bounding box center [761, 415] width 15 height 15
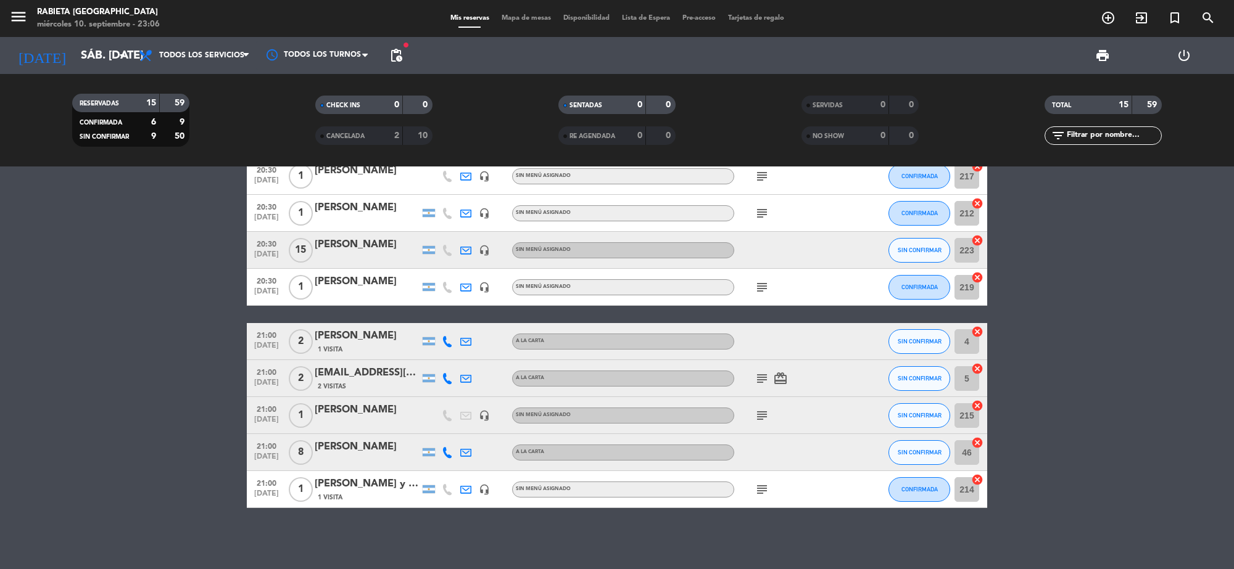
click at [390, 45] on span "pending_actions" at bounding box center [396, 55] width 25 height 25
click at [392, 60] on span "pending_actions" at bounding box center [396, 55] width 15 height 15
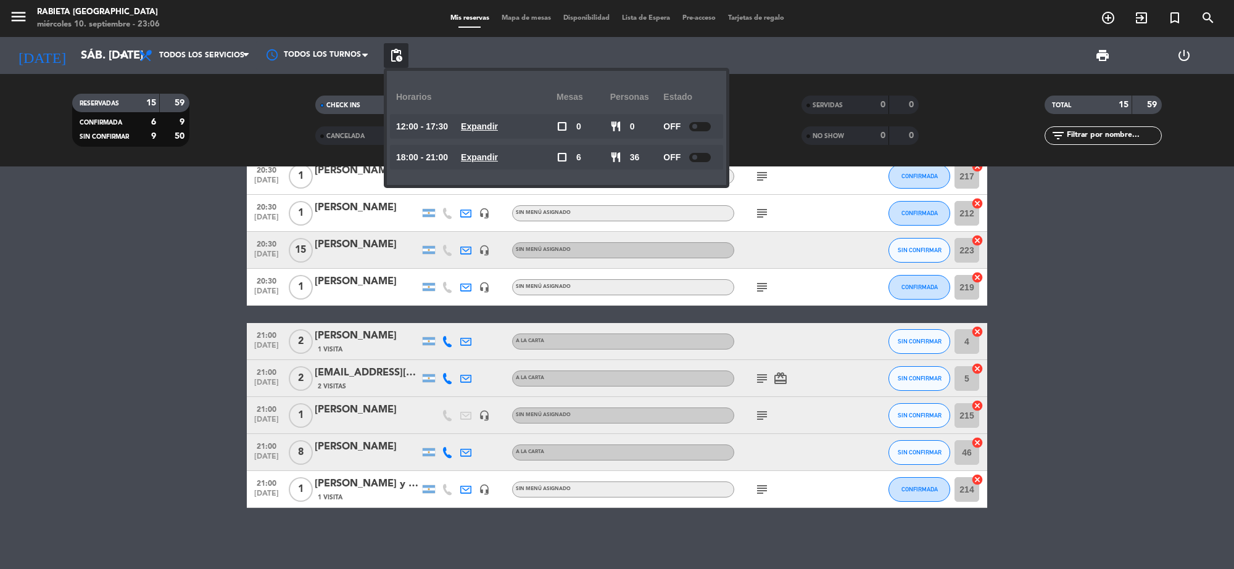
click at [701, 159] on div at bounding box center [700, 157] width 22 height 9
click at [1149, 323] on bookings-row "18:30 [DATE] 8 [PERSON_NAME] A LA CARTA subject SIN CONFIRMAR 48 cancel 19:00 […" at bounding box center [617, 204] width 1234 height 607
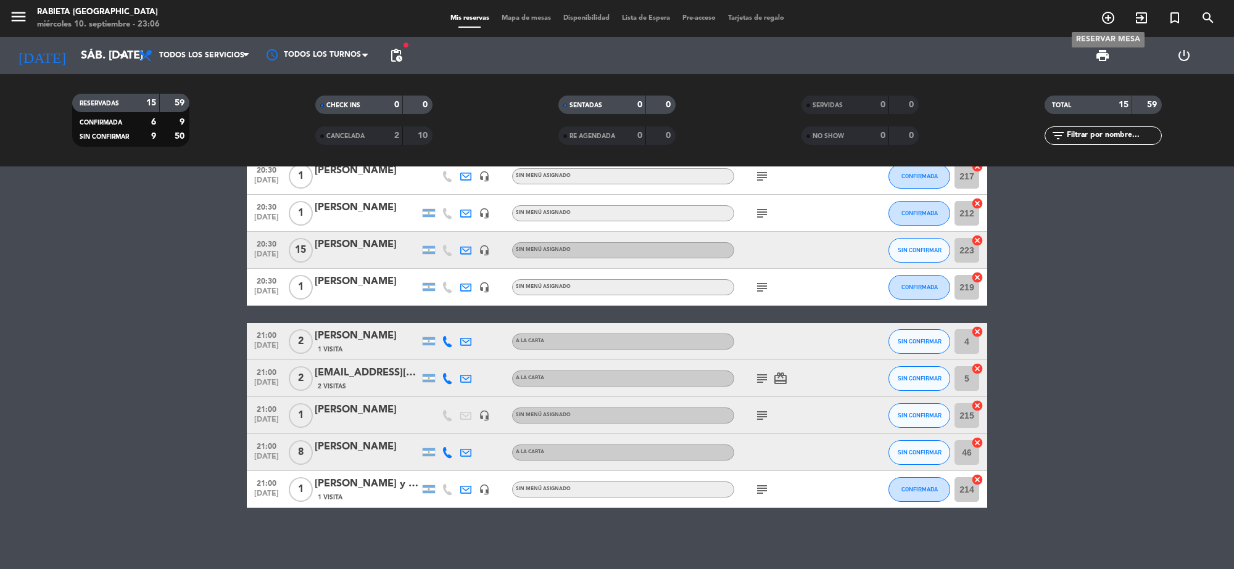
click at [1104, 23] on icon "add_circle_outline" at bounding box center [1108, 17] width 15 height 15
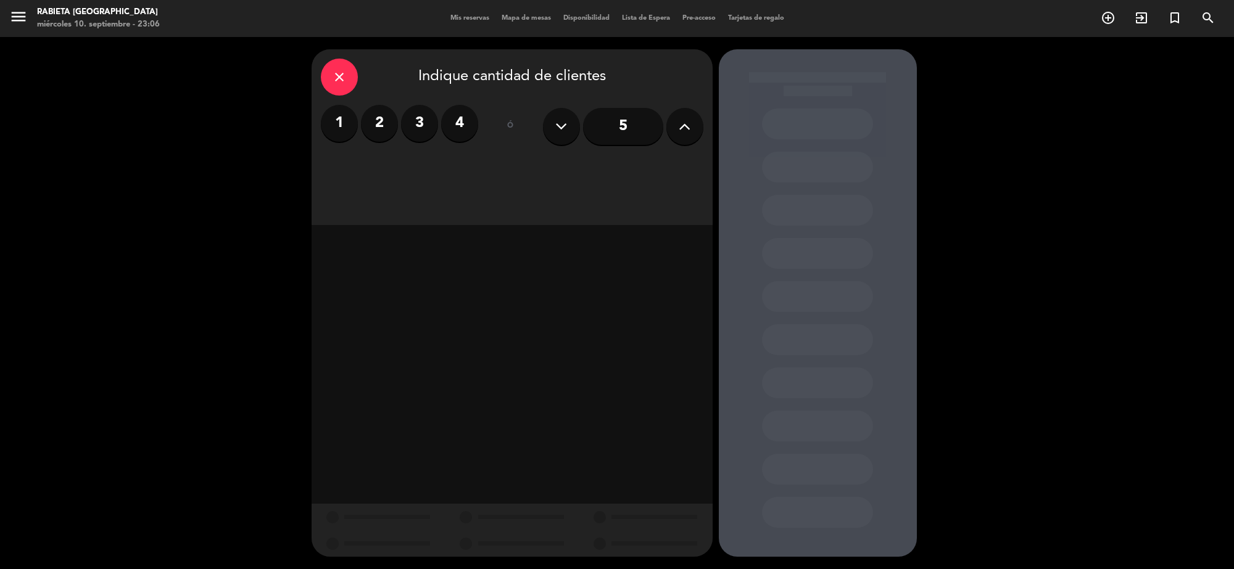
click at [685, 133] on icon at bounding box center [685, 126] width 12 height 19
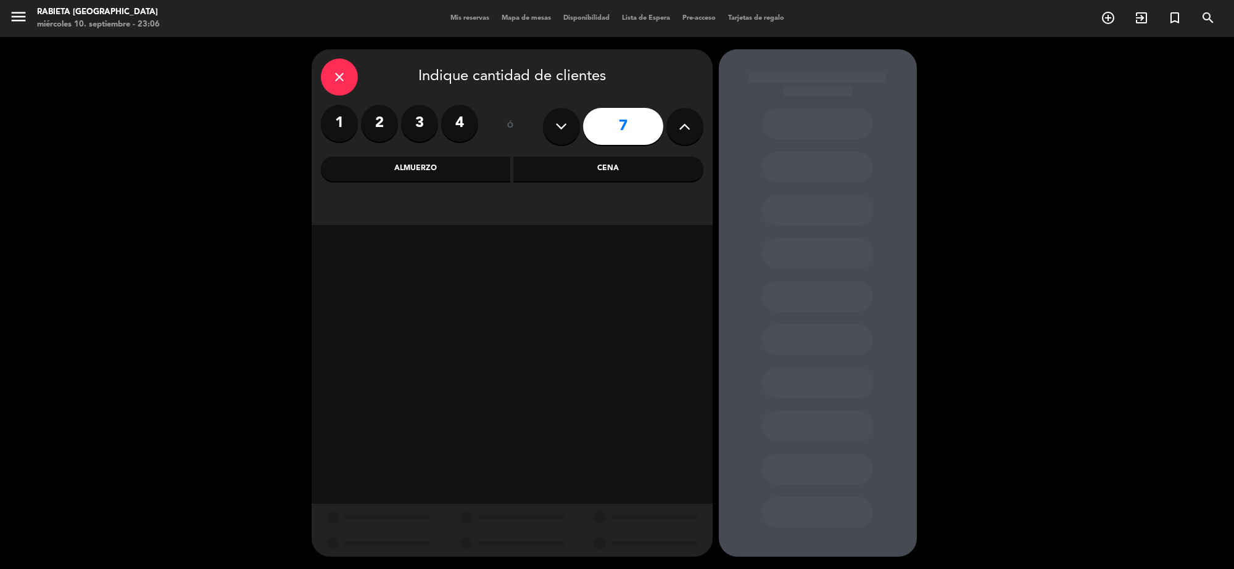
click at [685, 133] on icon at bounding box center [685, 126] width 12 height 19
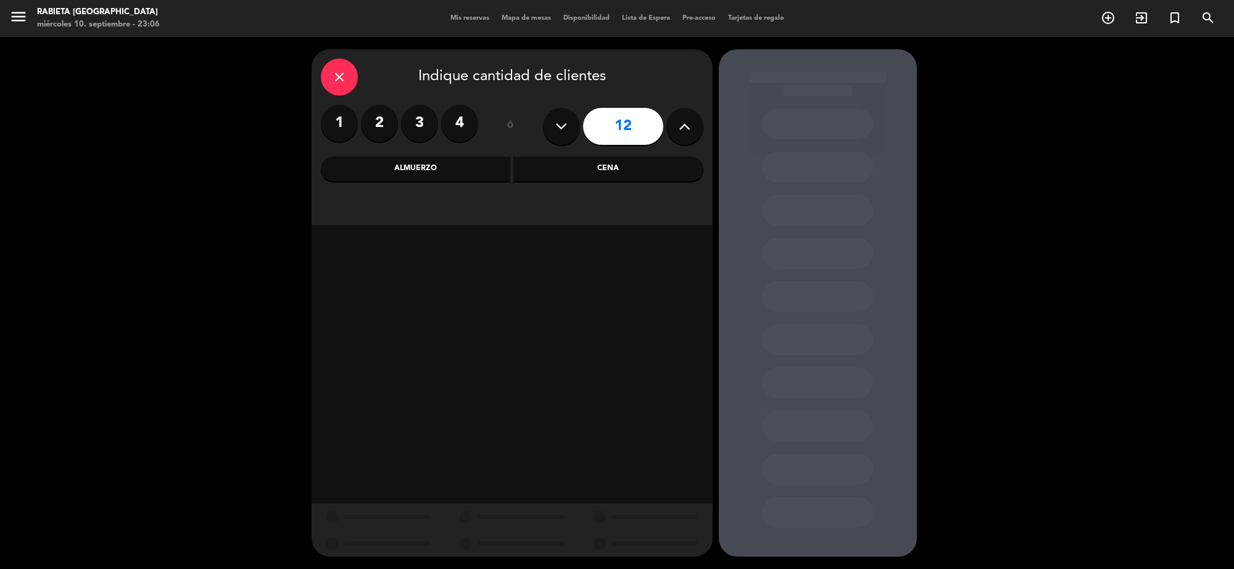
click at [685, 133] on icon at bounding box center [685, 126] width 12 height 19
click at [557, 118] on icon at bounding box center [561, 126] width 12 height 19
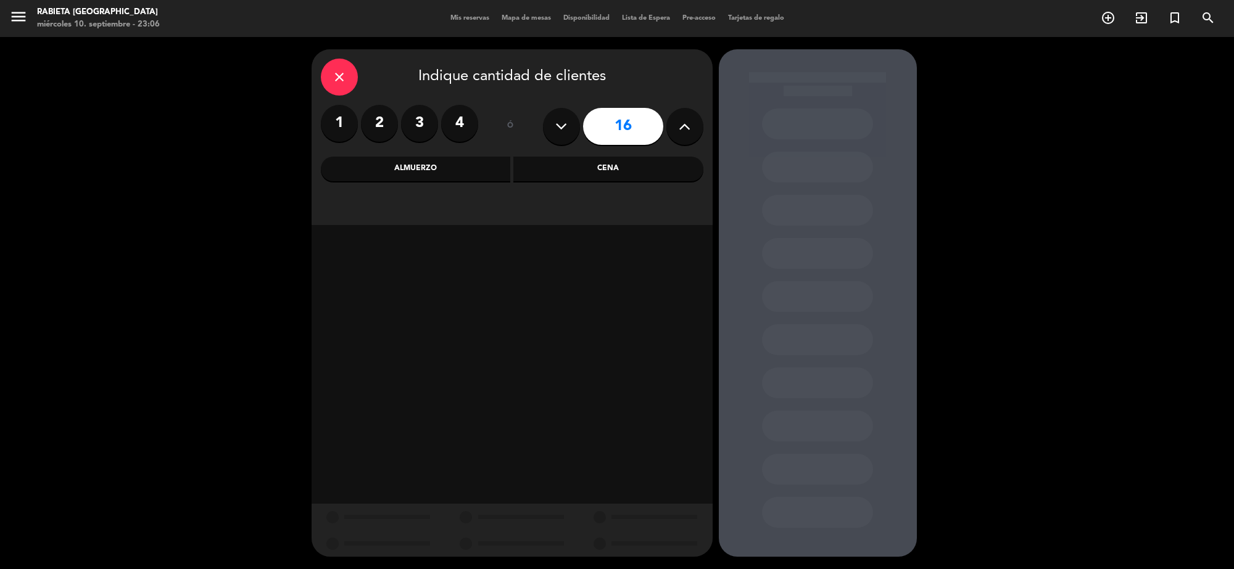
type input "15"
click at [503, 162] on div "Almuerzo" at bounding box center [416, 169] width 190 height 25
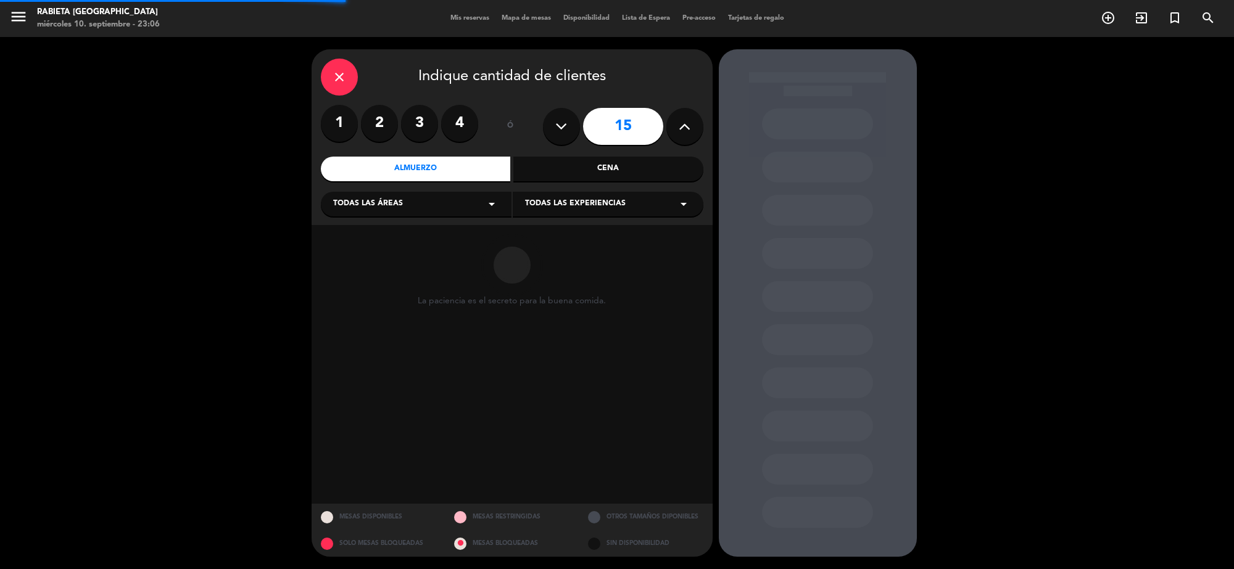
click at [443, 200] on div "Todas las áreas arrow_drop_down" at bounding box center [416, 204] width 191 height 25
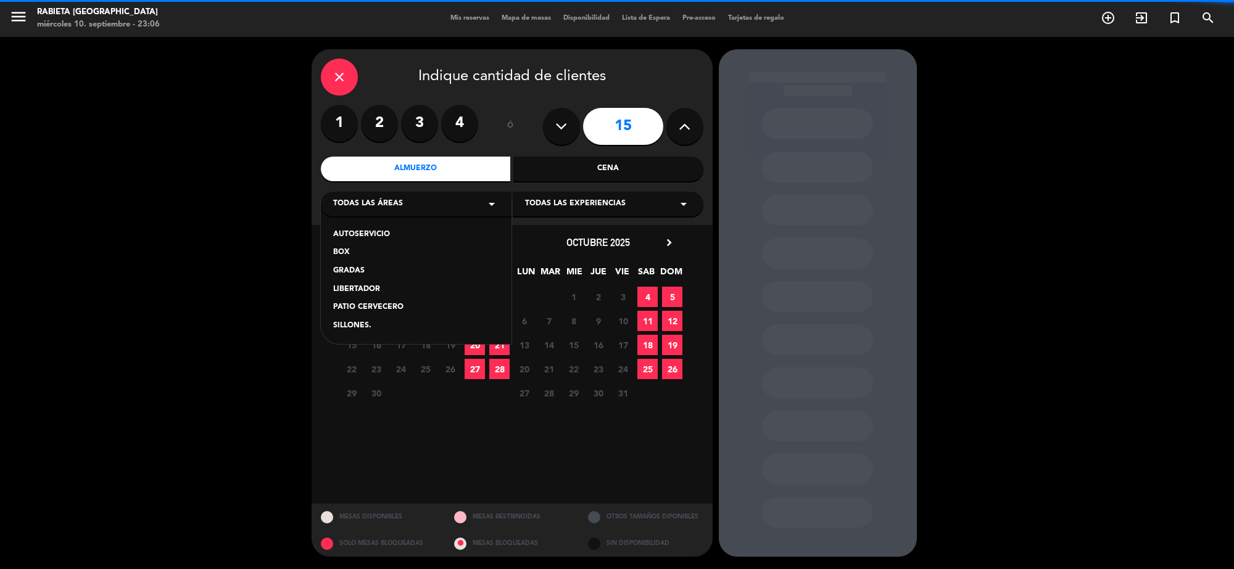
click at [420, 241] on div "AUTOSERVICIO" at bounding box center [416, 235] width 166 height 12
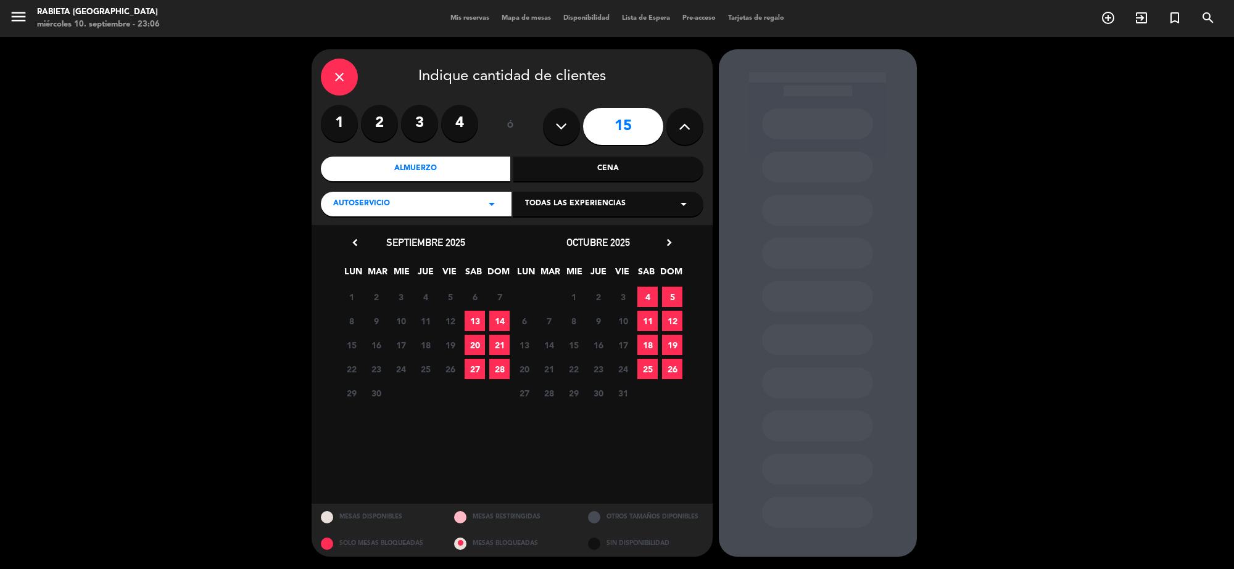
click at [481, 324] on span "13" at bounding box center [475, 321] width 20 height 20
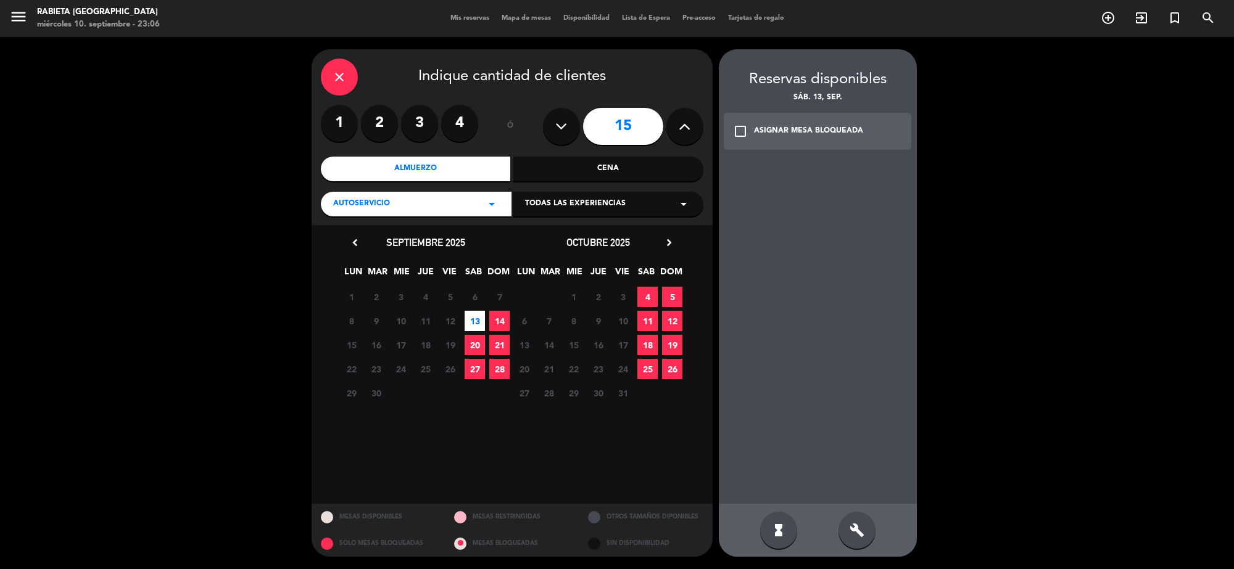
click at [827, 137] on div "ASIGNAR MESA BLOQUEADA" at bounding box center [808, 131] width 109 height 12
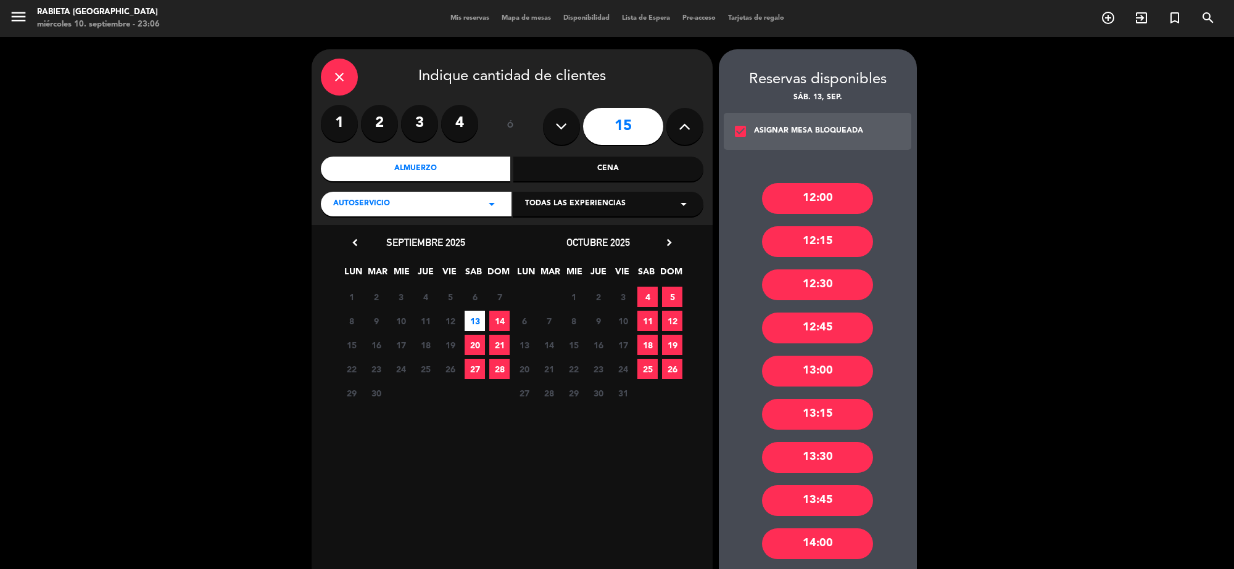
click at [442, 168] on div "Almuerzo" at bounding box center [416, 169] width 190 height 25
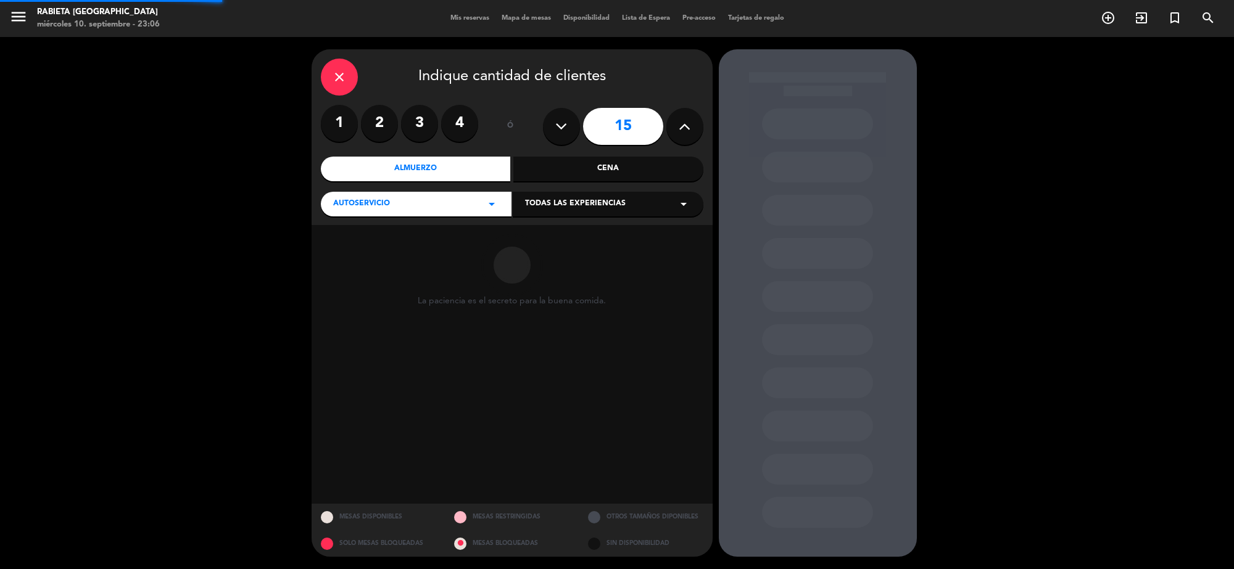
click at [554, 170] on div "Cena" at bounding box center [608, 169] width 190 height 25
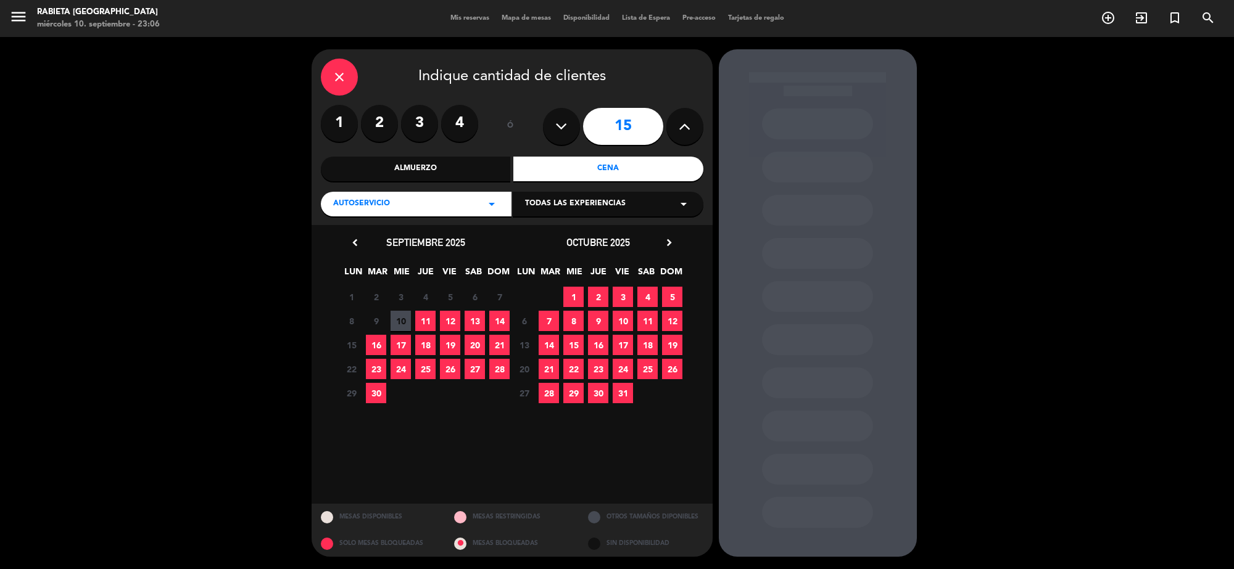
click at [483, 320] on span "13" at bounding box center [475, 321] width 20 height 20
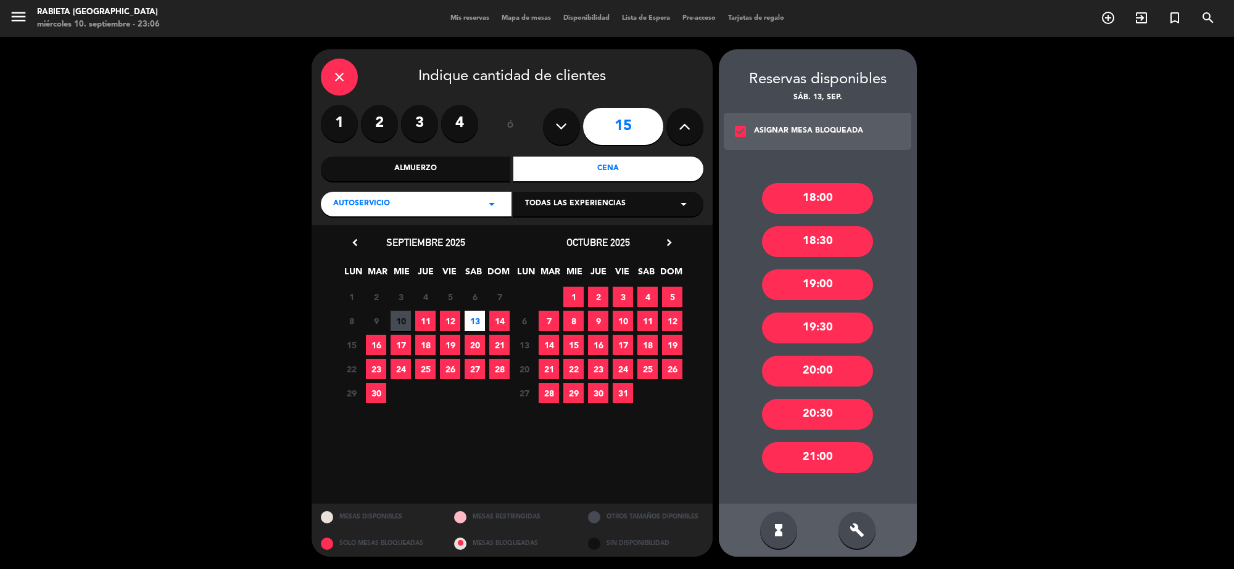
click at [809, 406] on div "20:30" at bounding box center [817, 414] width 111 height 31
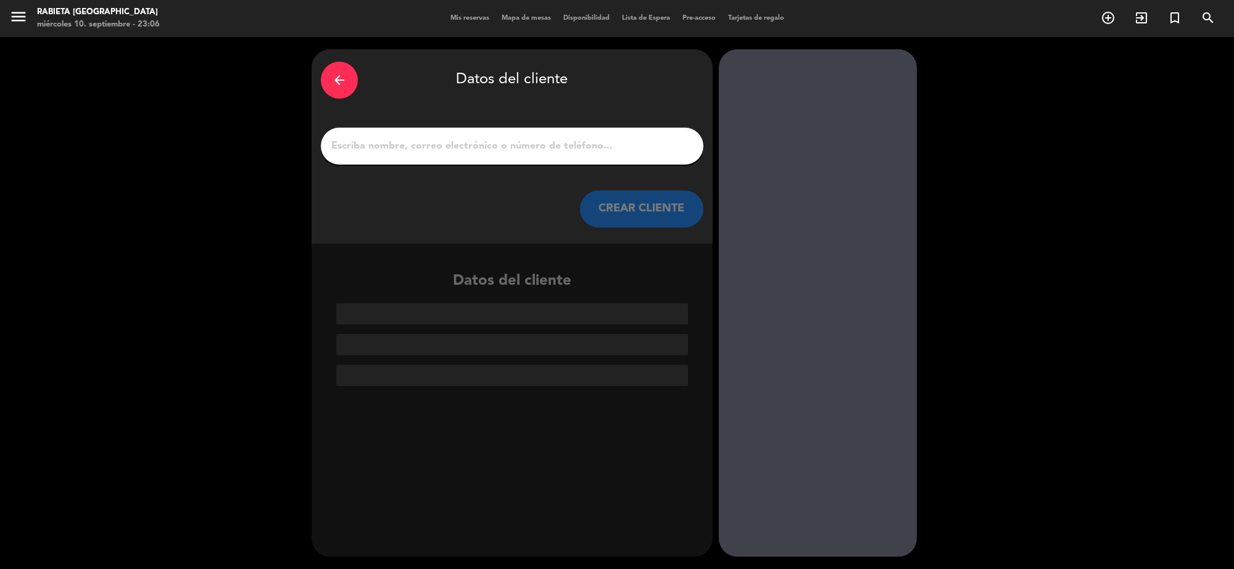
click at [547, 138] on input "1" at bounding box center [512, 146] width 364 height 17
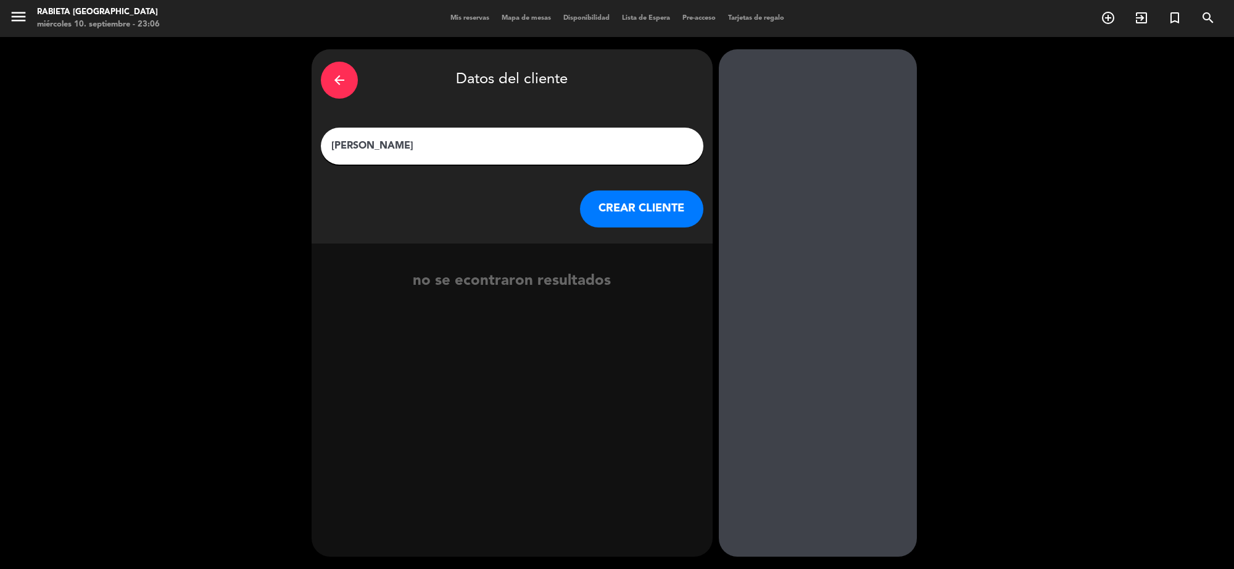
type input "[PERSON_NAME]"
click at [611, 215] on button "CREAR CLIENTE" at bounding box center [641, 209] width 123 height 37
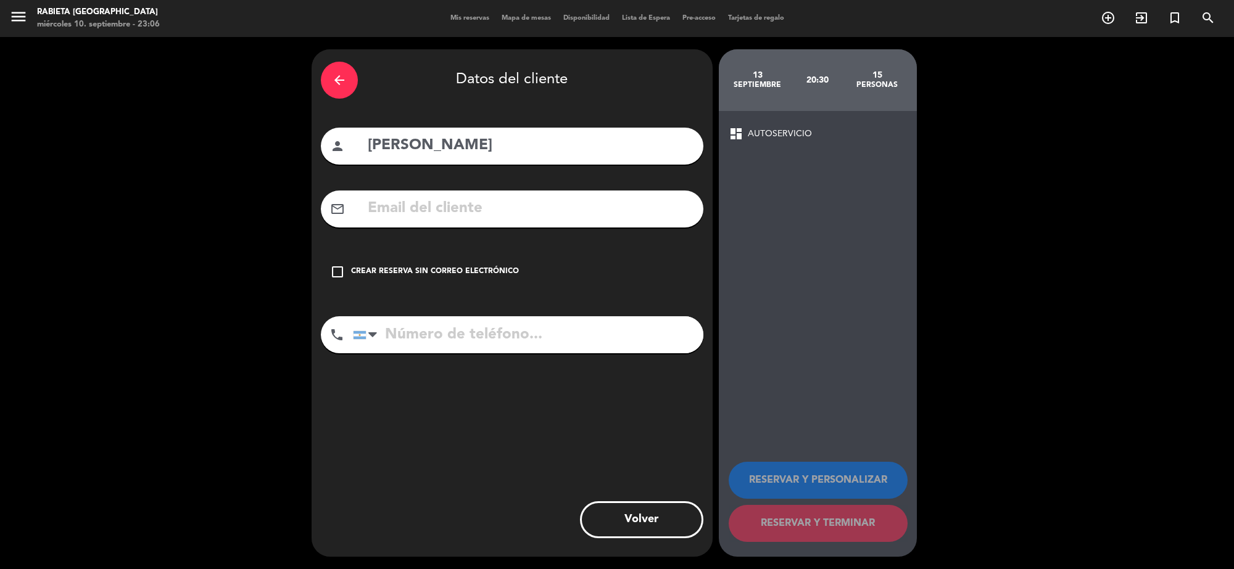
click at [565, 211] on input "text" at bounding box center [530, 208] width 328 height 25
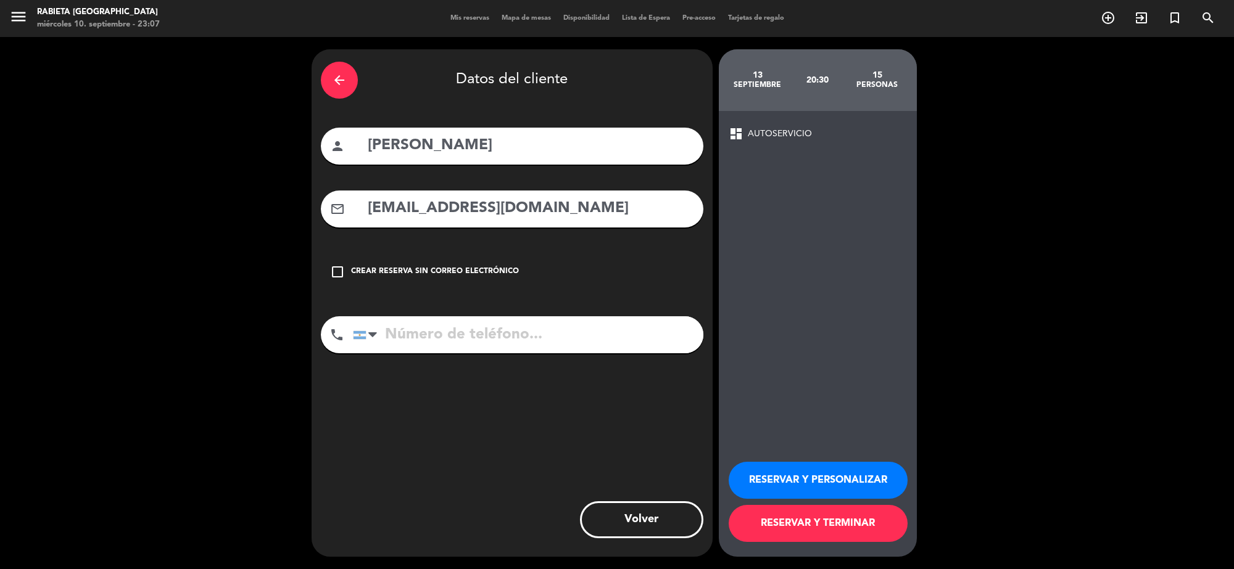
type input "[EMAIL_ADDRESS][DOMAIN_NAME]"
click at [802, 474] on button "RESERVAR Y PERSONALIZAR" at bounding box center [818, 480] width 179 height 37
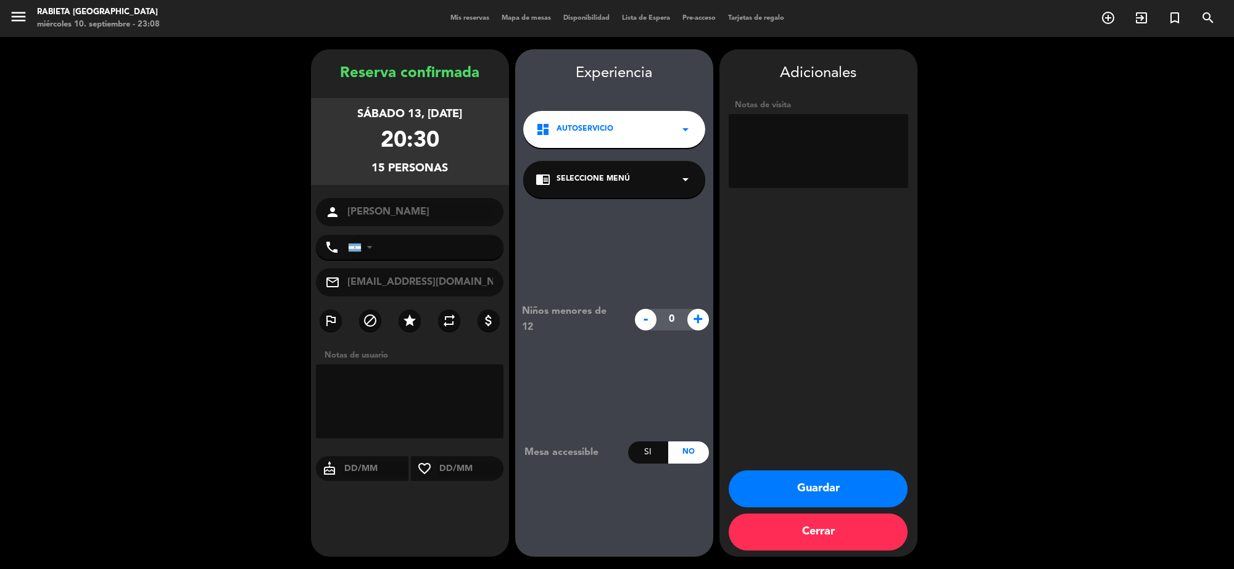
click at [803, 492] on button "Guardar" at bounding box center [818, 489] width 179 height 37
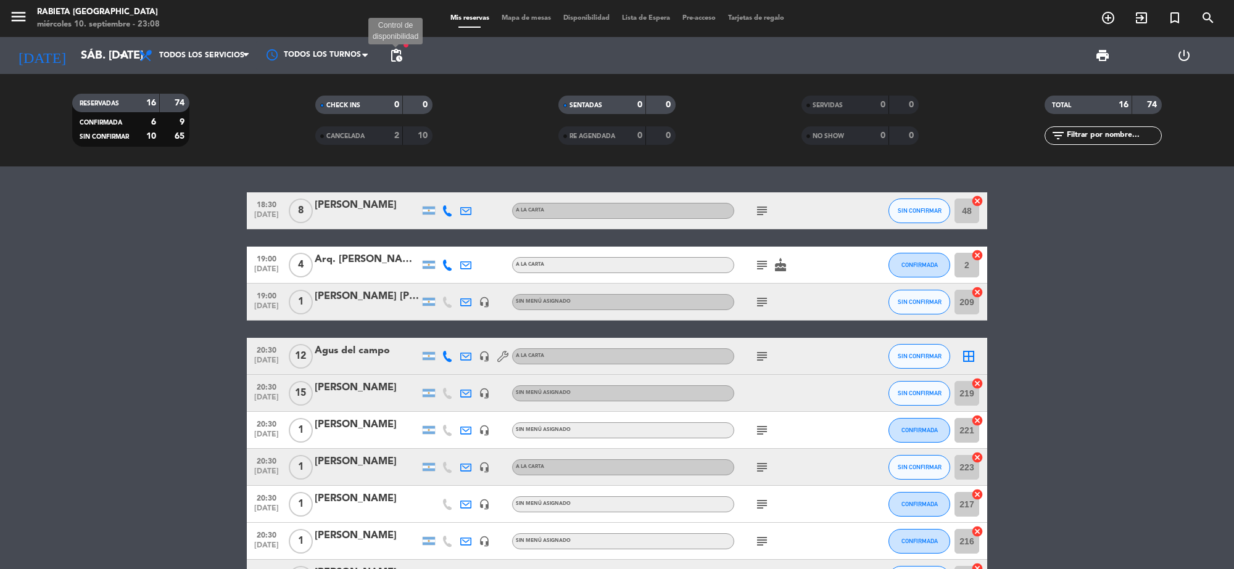
click at [389, 53] on span "pending_actions" at bounding box center [396, 55] width 15 height 15
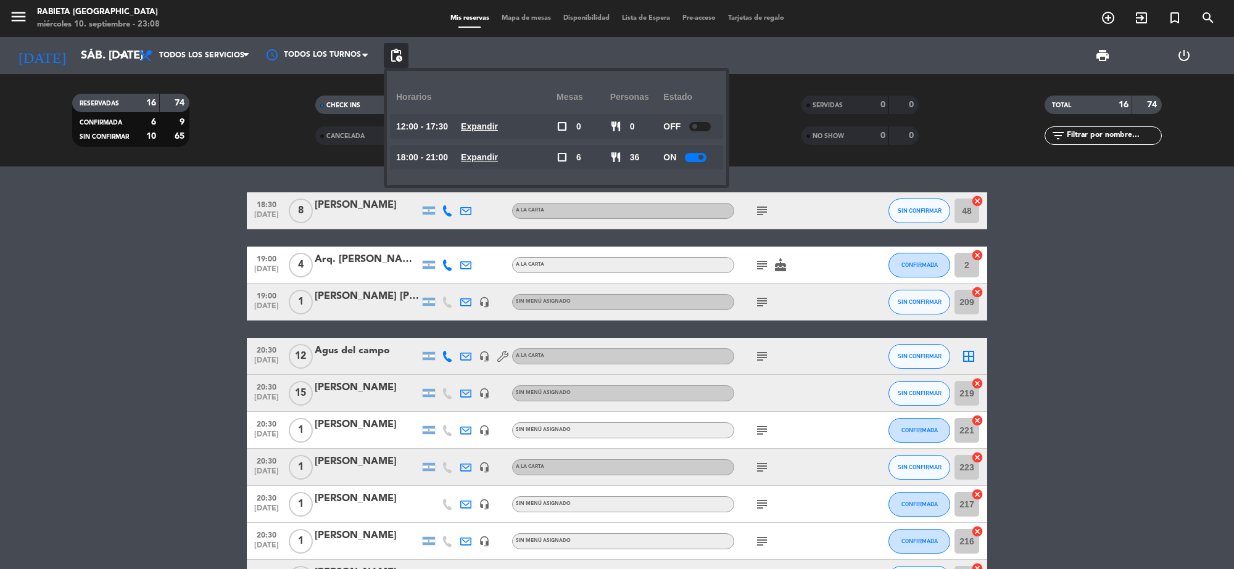
click at [701, 156] on span at bounding box center [700, 157] width 5 height 5
click at [87, 332] on bookings-row "18:30 [DATE] 8 [PERSON_NAME] A LA CARTA subject SIN CONFIRMAR 48 cancel 19:00 […" at bounding box center [617, 514] width 1234 height 644
